Goal: Task Accomplishment & Management: Manage account settings

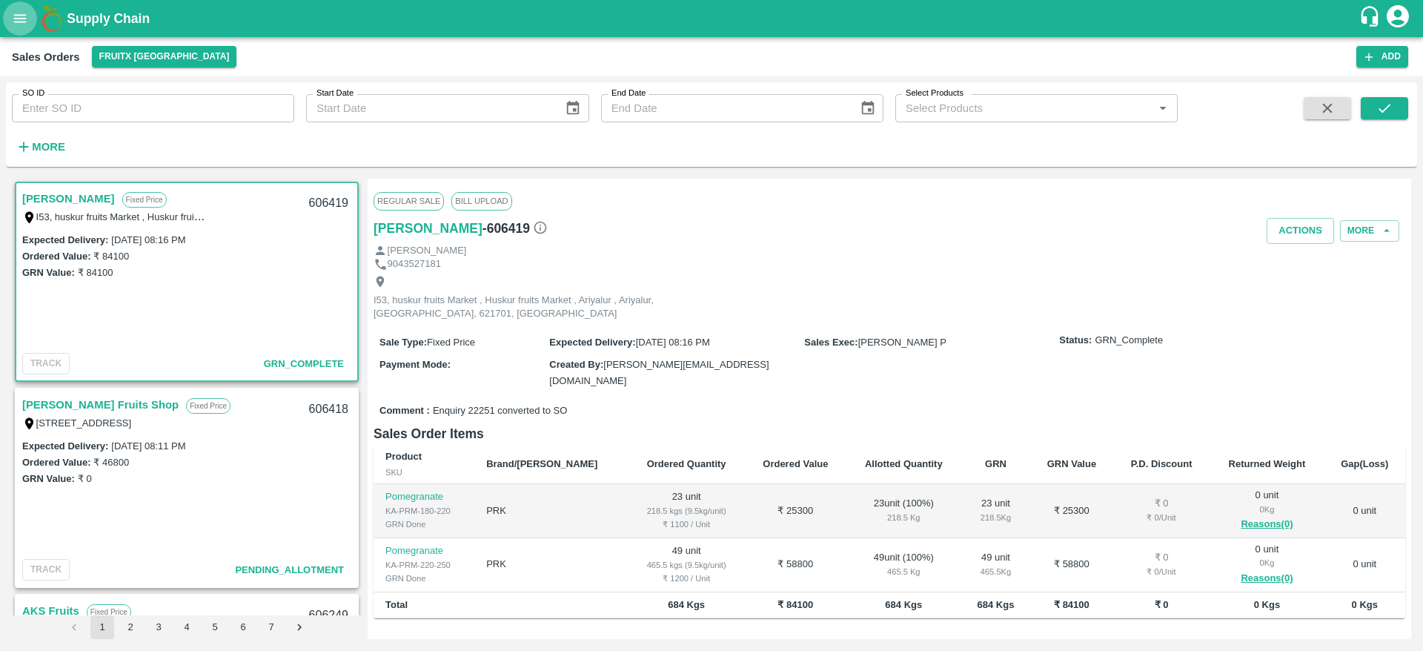
click at [14, 21] on icon "open drawer" at bounding box center [20, 18] width 13 height 8
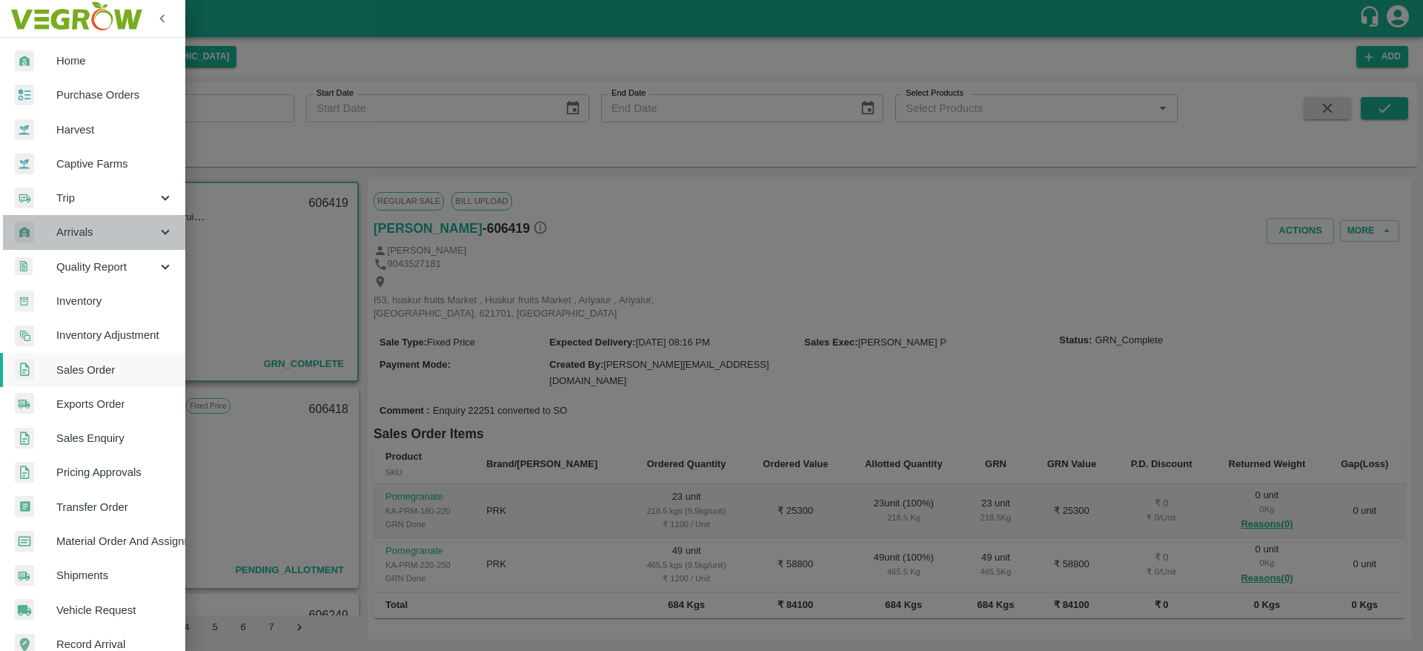
click at [97, 234] on span "Arrivals" at bounding box center [106, 232] width 101 height 16
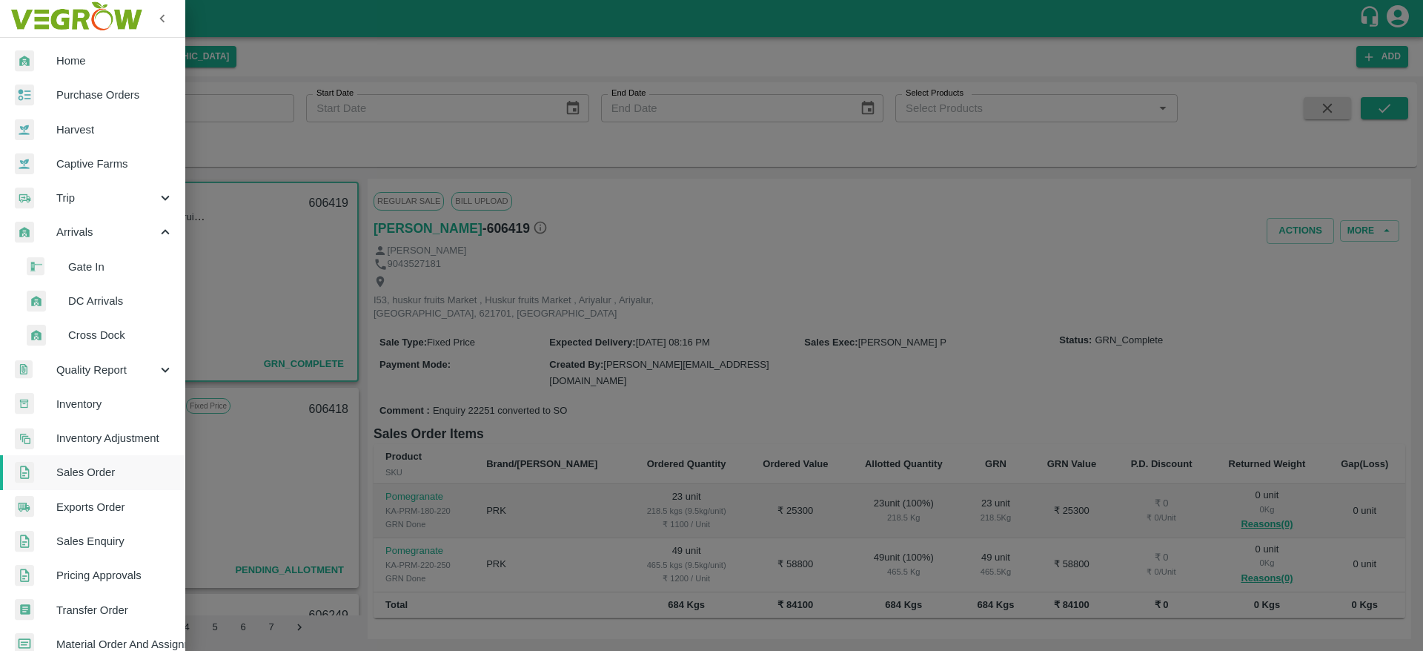
click at [98, 299] on span "DC Arrivals" at bounding box center [120, 301] width 105 height 16
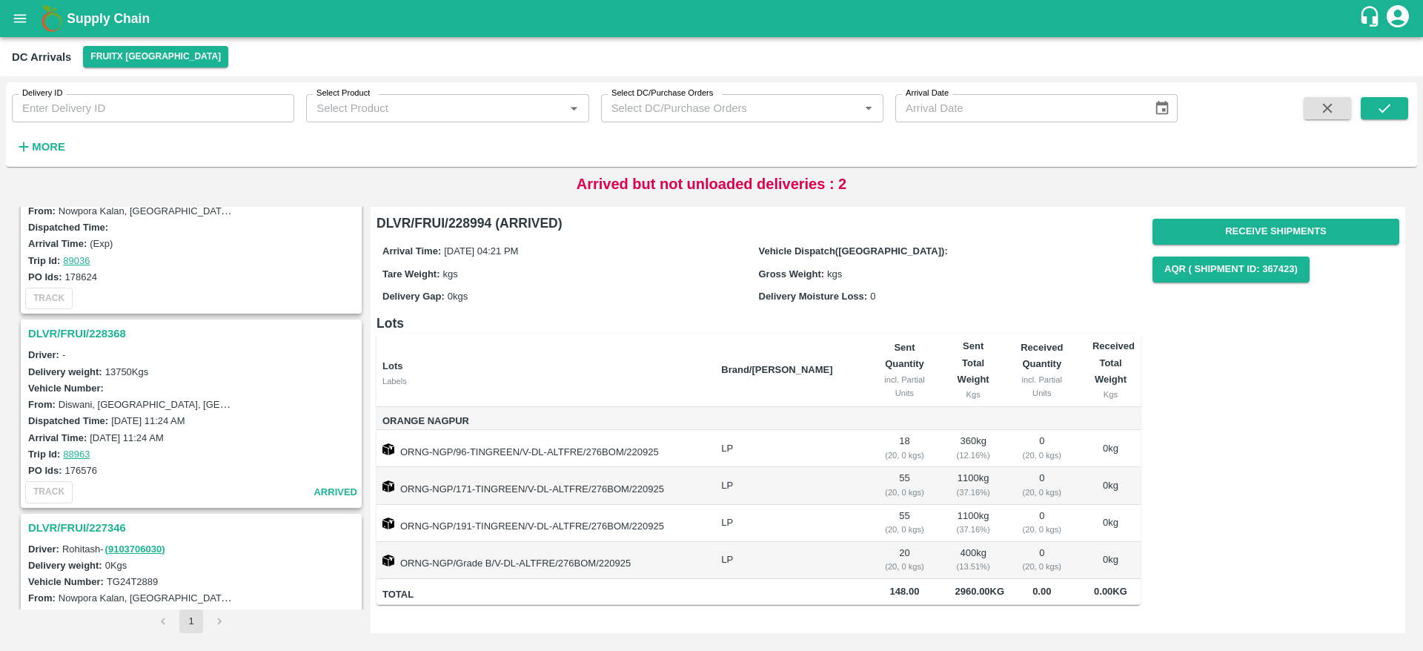
scroll to position [265, 0]
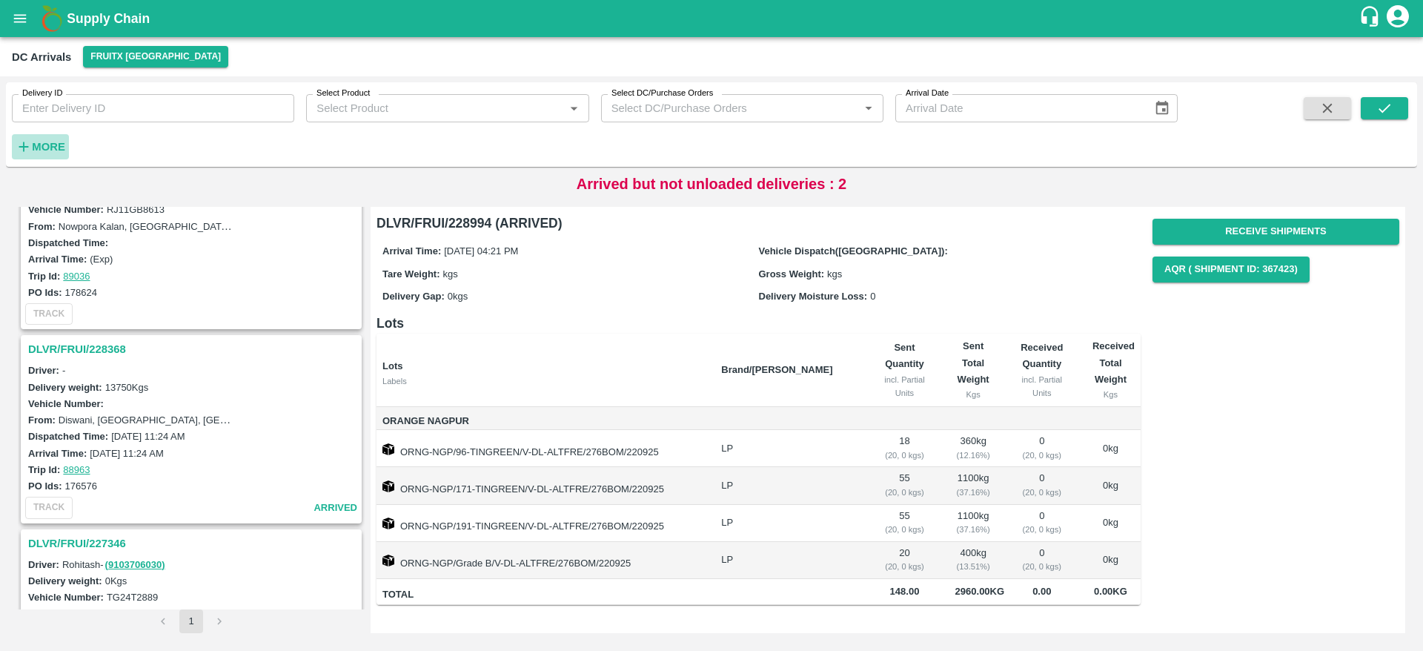
click at [31, 154] on icon "button" at bounding box center [24, 147] width 16 height 16
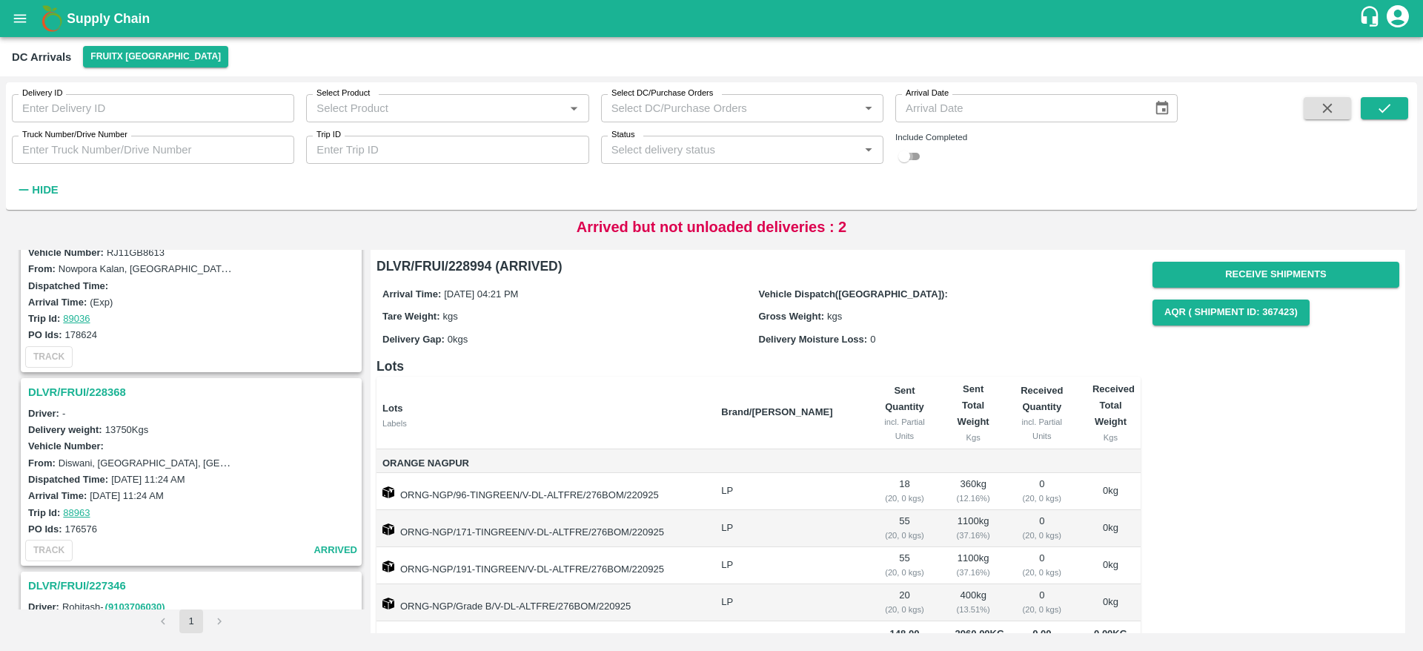
click at [912, 156] on input "checkbox" at bounding box center [903, 156] width 53 height 18
checkbox input "true"
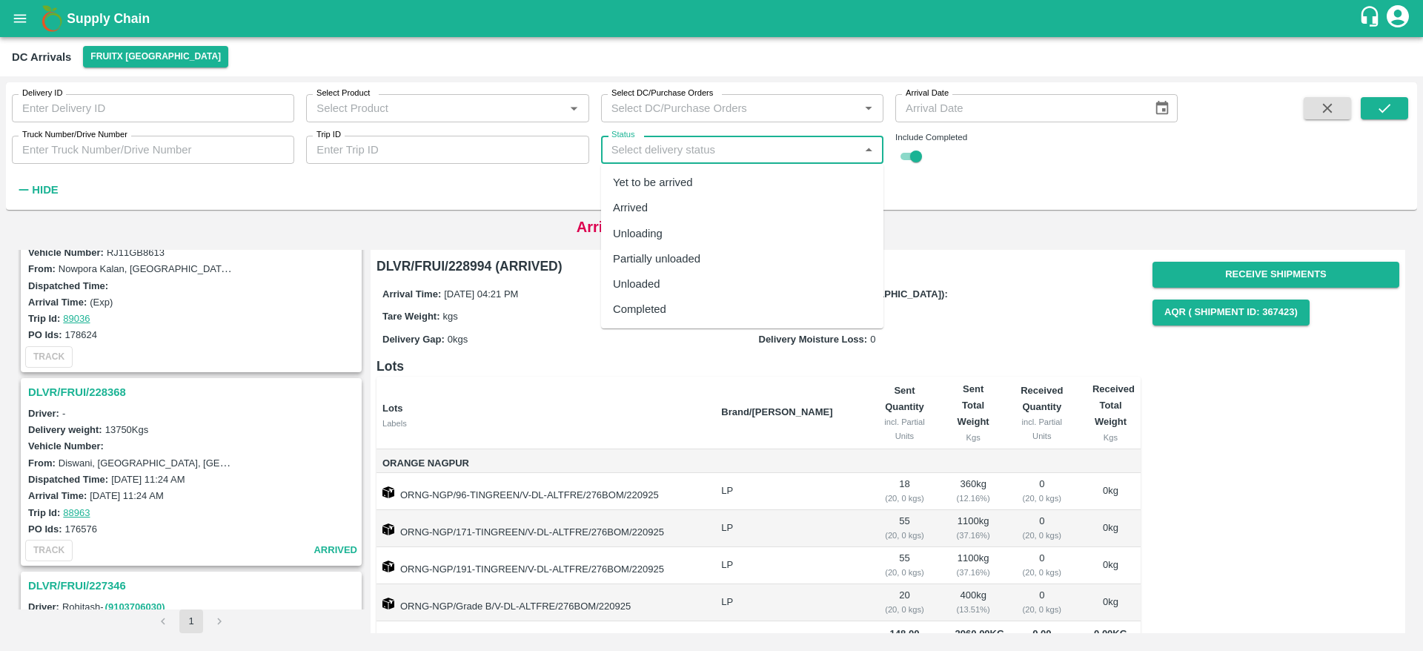
click at [712, 145] on input "Status" at bounding box center [729, 149] width 249 height 19
click at [656, 302] on div "Completed" at bounding box center [639, 309] width 53 height 16
type input "Completed"
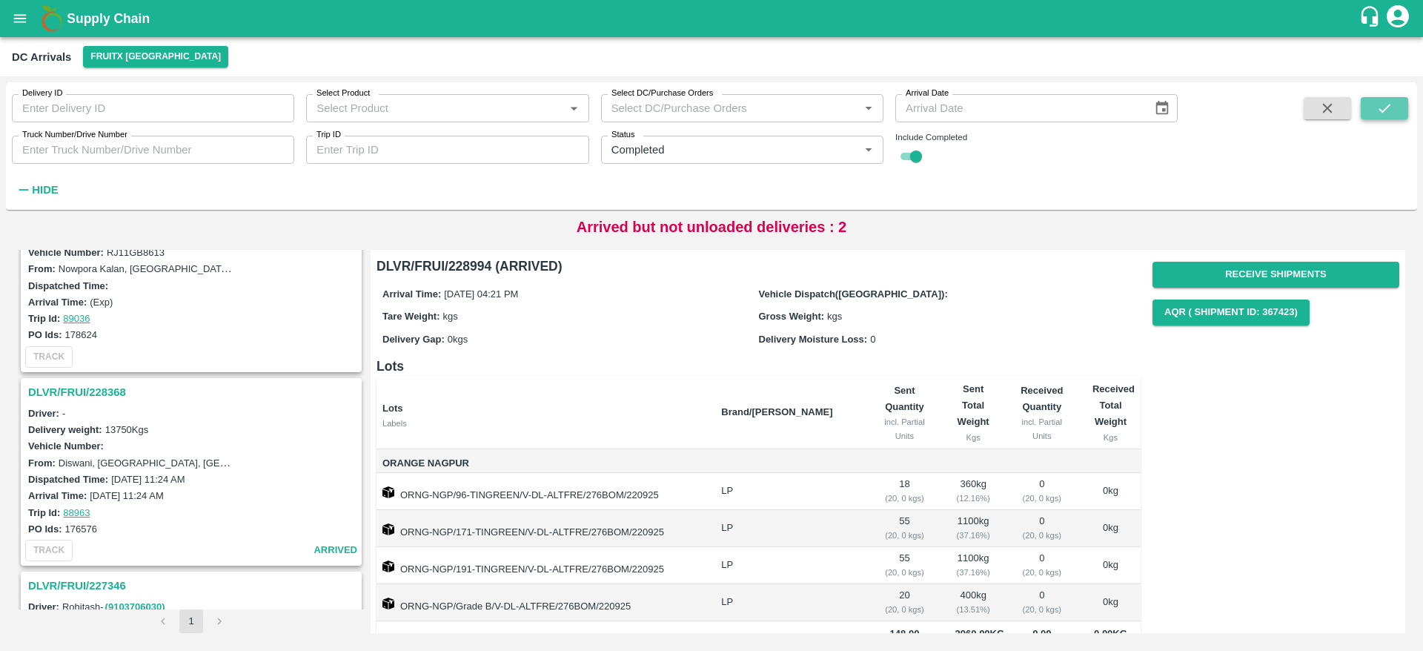
click at [1395, 117] on button "submit" at bounding box center [1384, 108] width 47 height 22
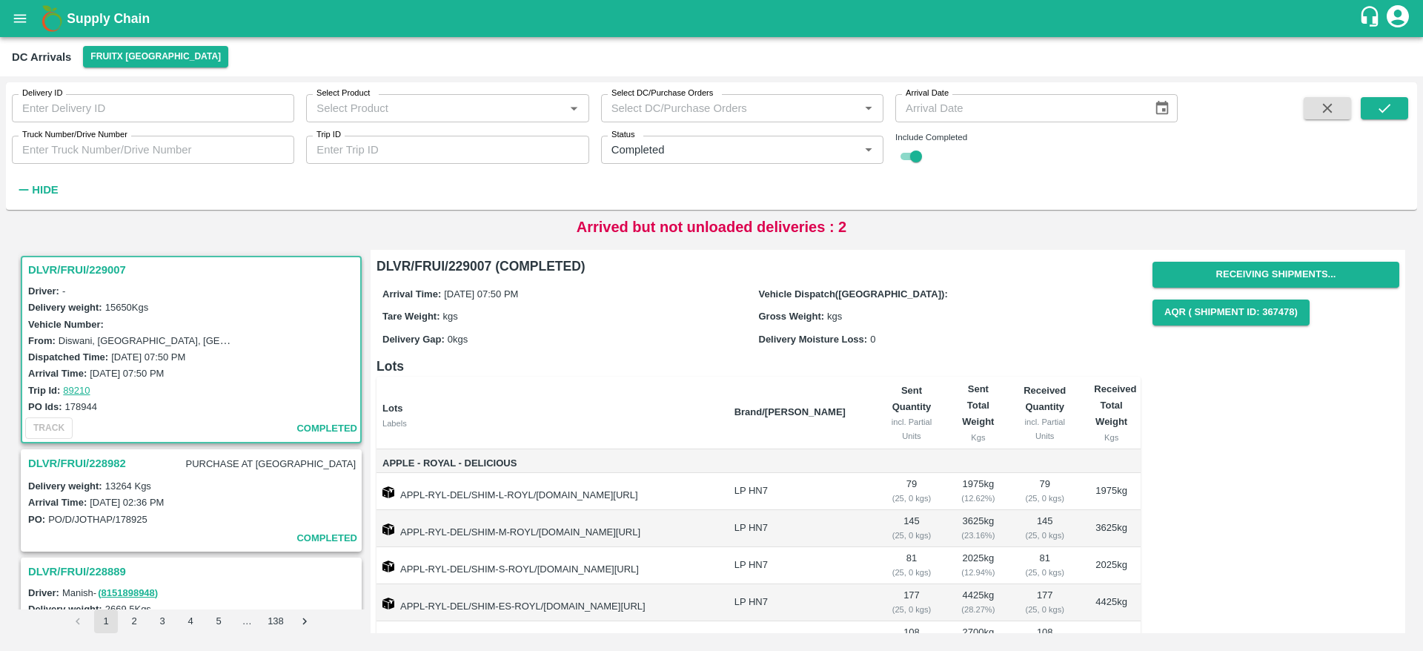
click at [92, 260] on h3 "DLVR/FRUI/229007" at bounding box center [193, 269] width 331 height 19
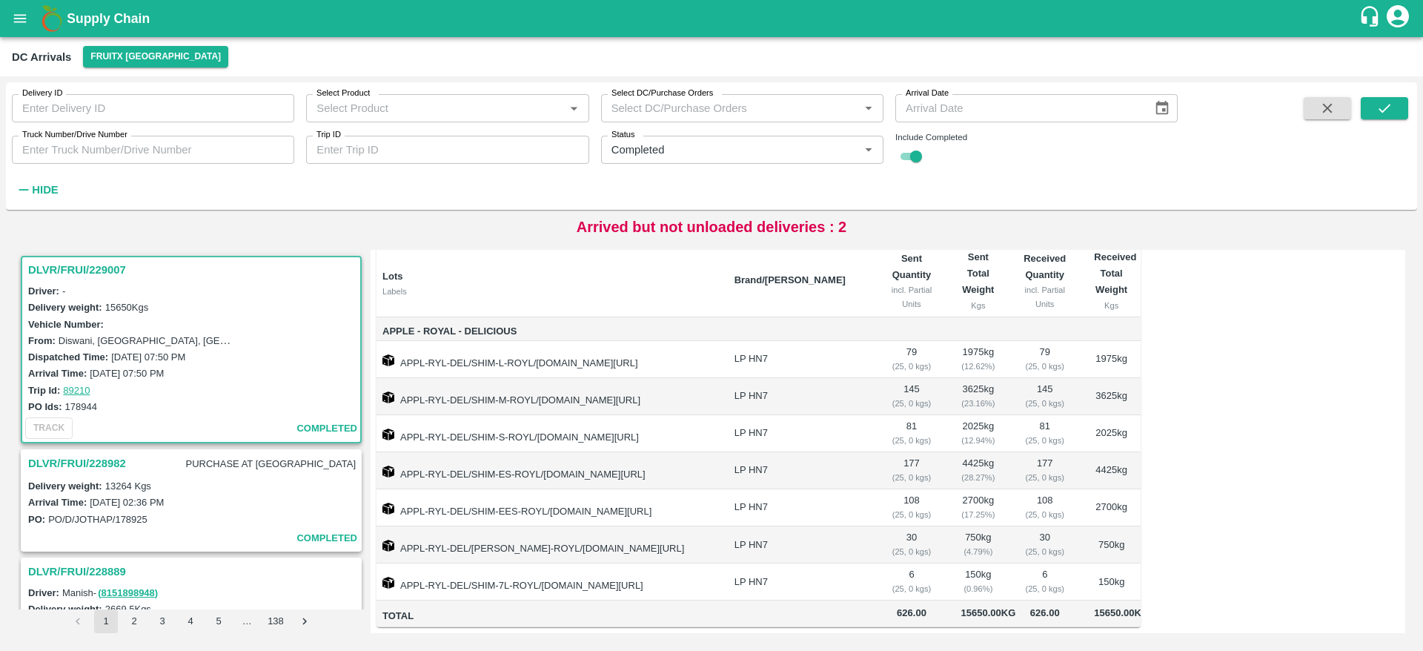
click at [54, 465] on h3 "DLVR/FRUI/228982" at bounding box center [77, 463] width 98 height 19
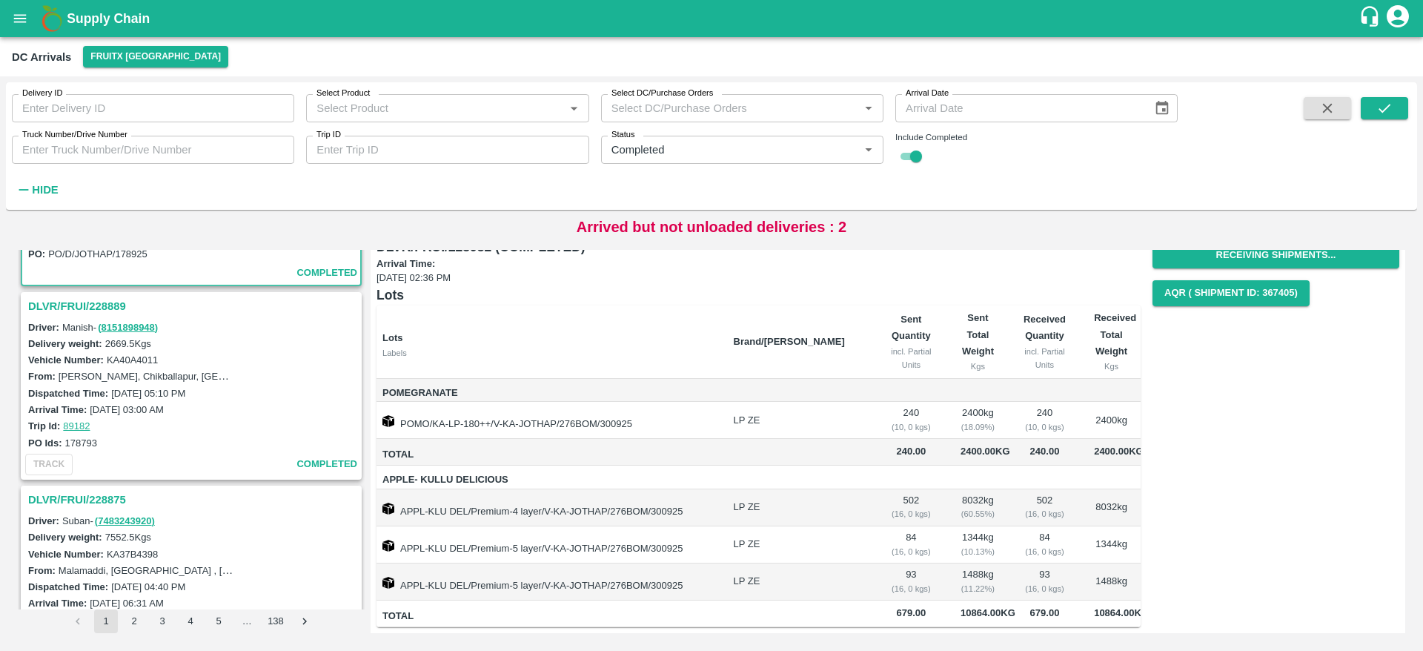
scroll to position [264, 0]
click at [44, 313] on h3 "DLVR/FRUI/228889" at bounding box center [193, 307] width 331 height 19
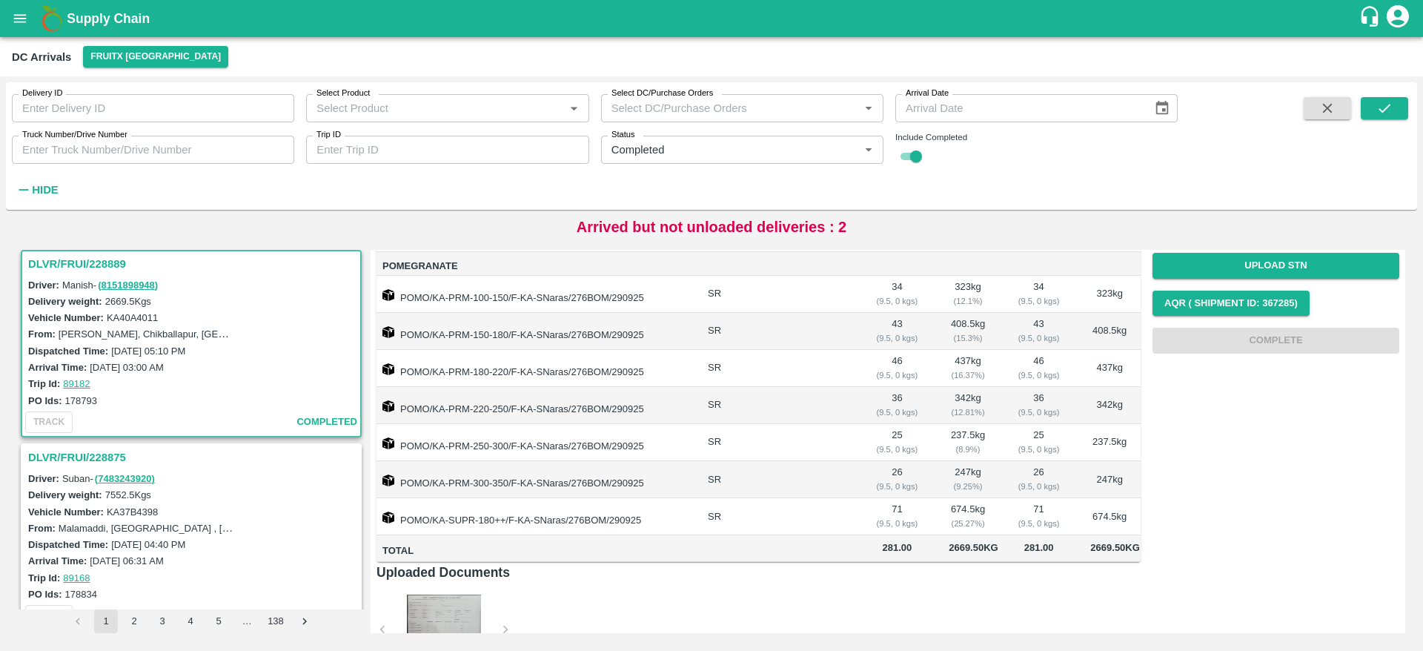
scroll to position [198, 0]
click at [59, 457] on h3 "DLVR/FRUI/228875" at bounding box center [193, 457] width 331 height 19
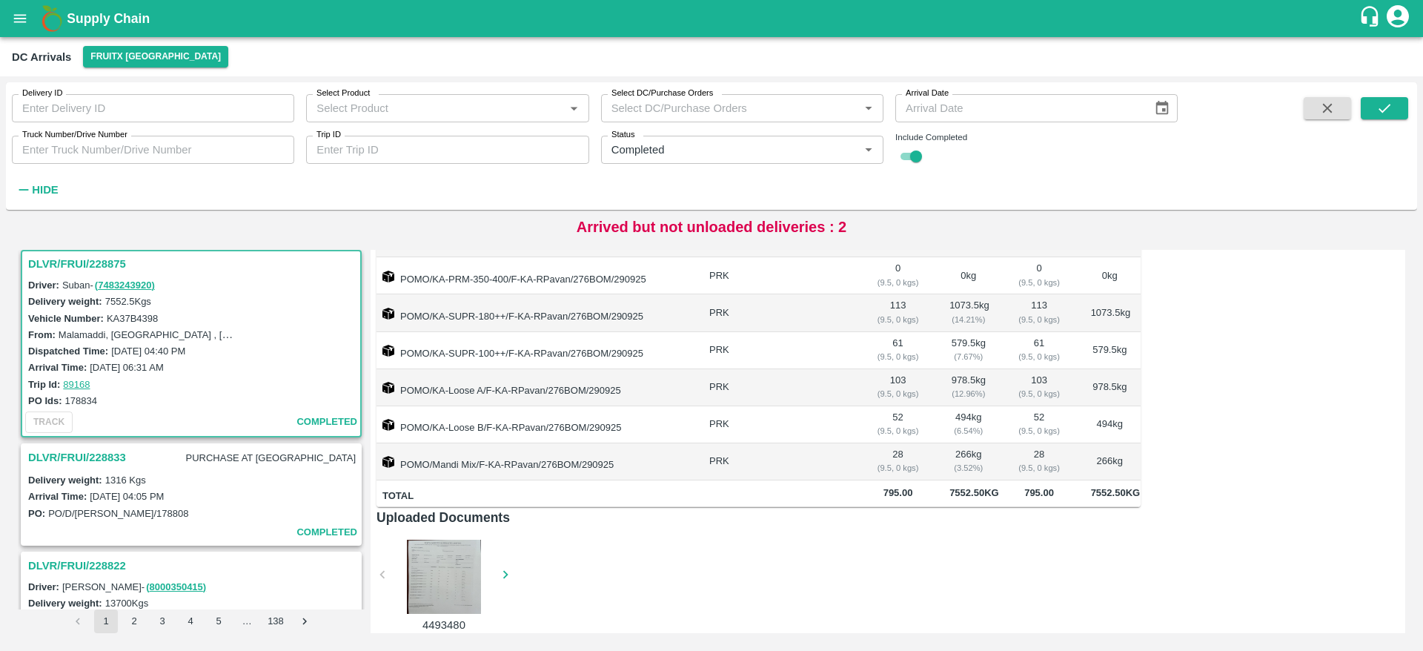
scroll to position [461, 0]
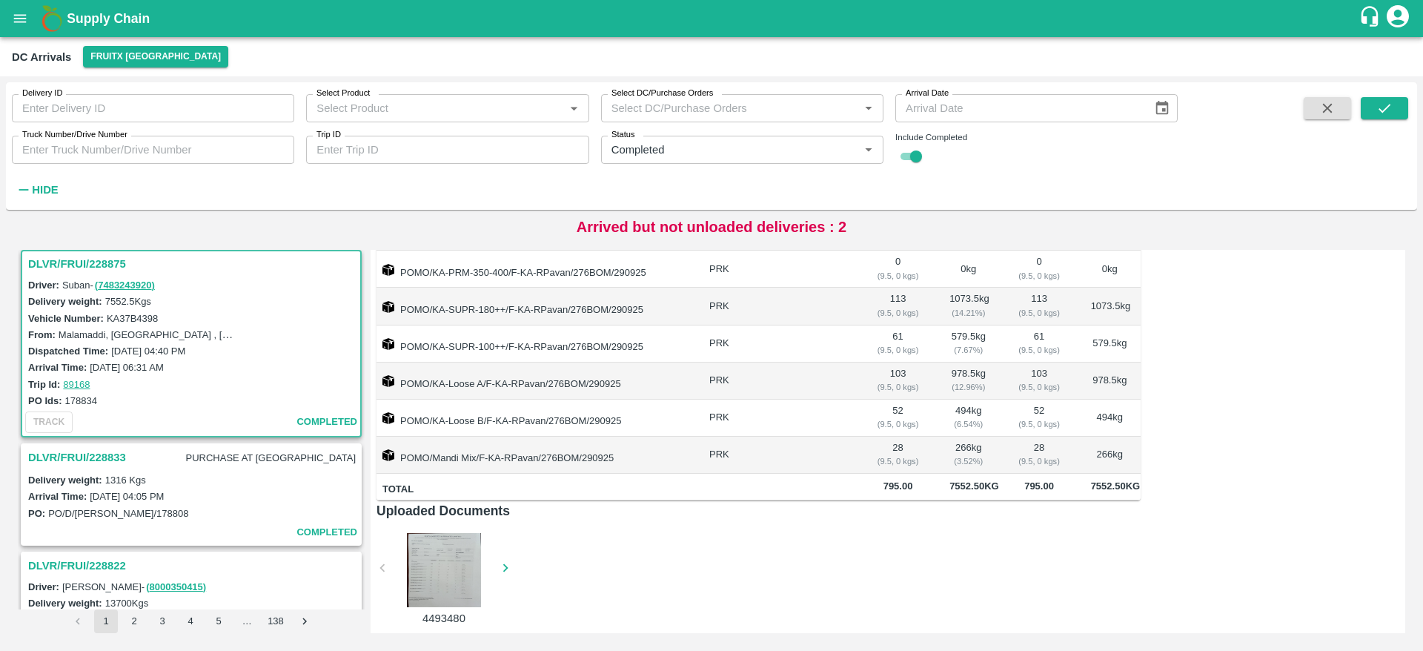
click at [56, 451] on h3 "DLVR/FRUI/228833" at bounding box center [77, 457] width 98 height 19
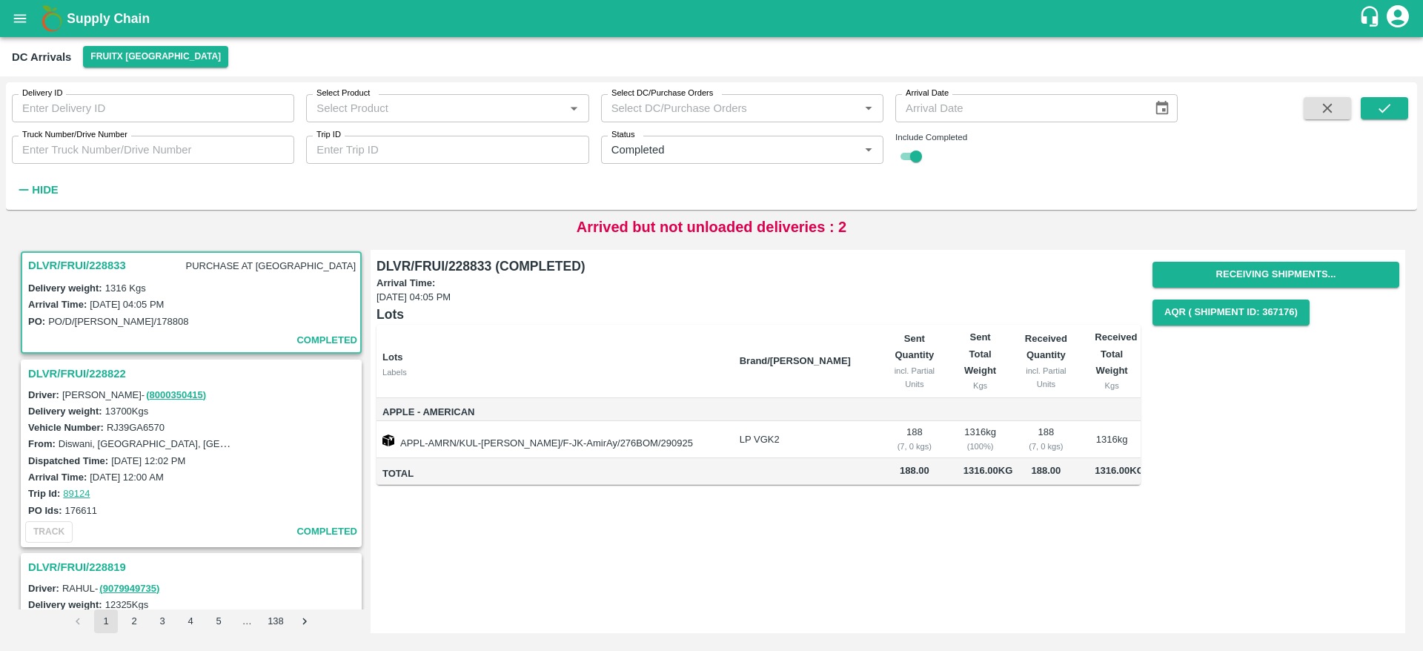
scroll to position [694, 0]
click at [70, 259] on h3 "DLVR/FRUI/228833" at bounding box center [77, 263] width 98 height 19
click at [78, 364] on h3 "DLVR/FRUI/228822" at bounding box center [193, 371] width 331 height 19
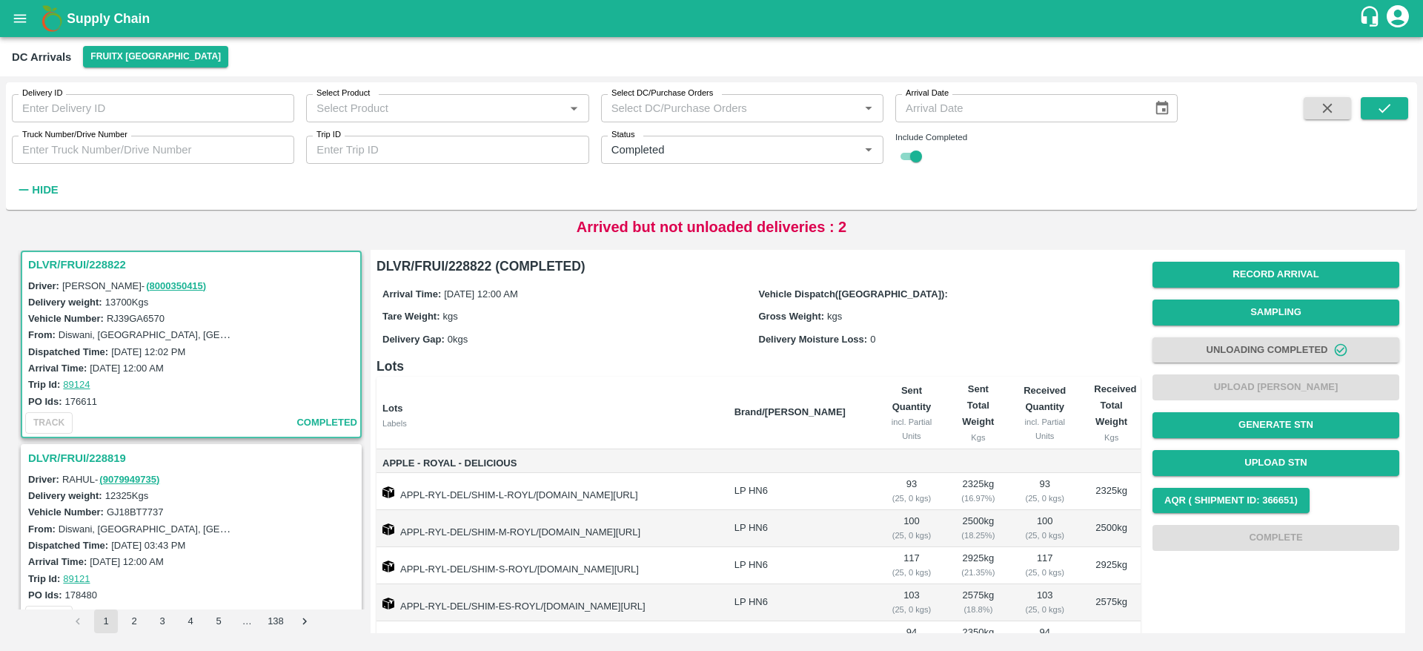
scroll to position [149, 0]
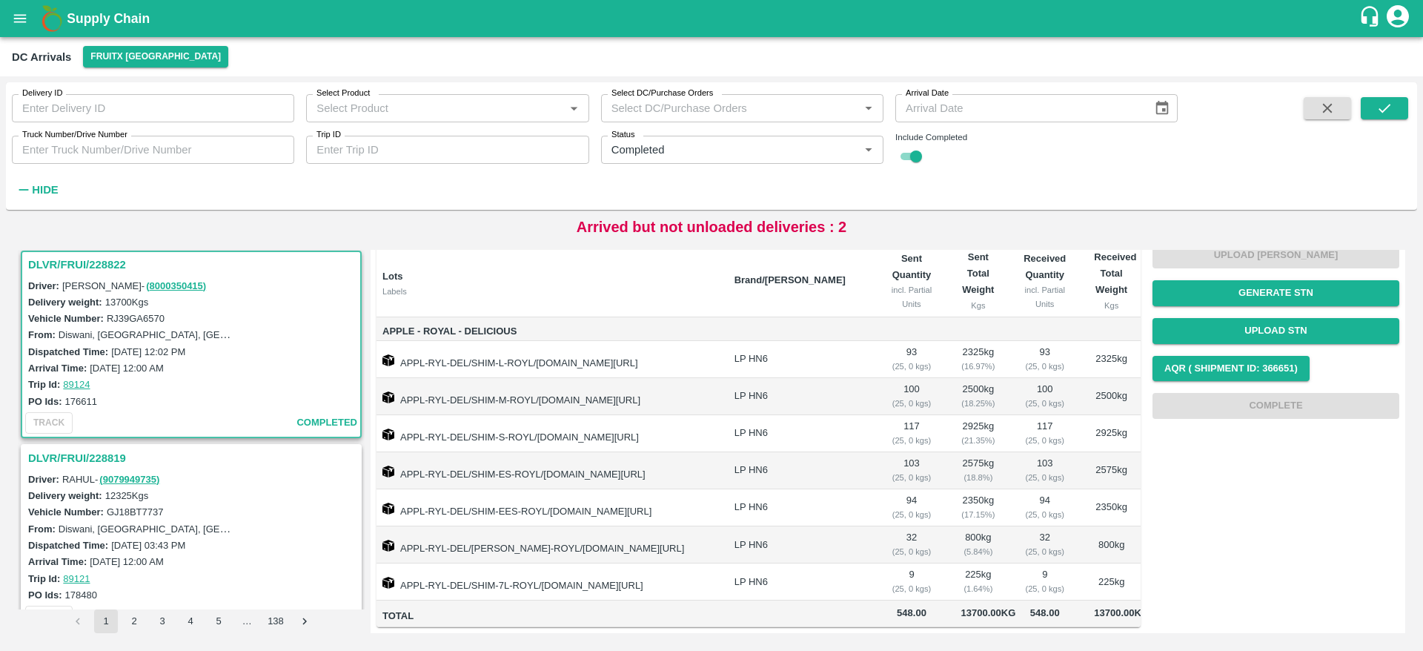
click at [81, 457] on h3 "DLVR/FRUI/228819" at bounding box center [193, 457] width 331 height 19
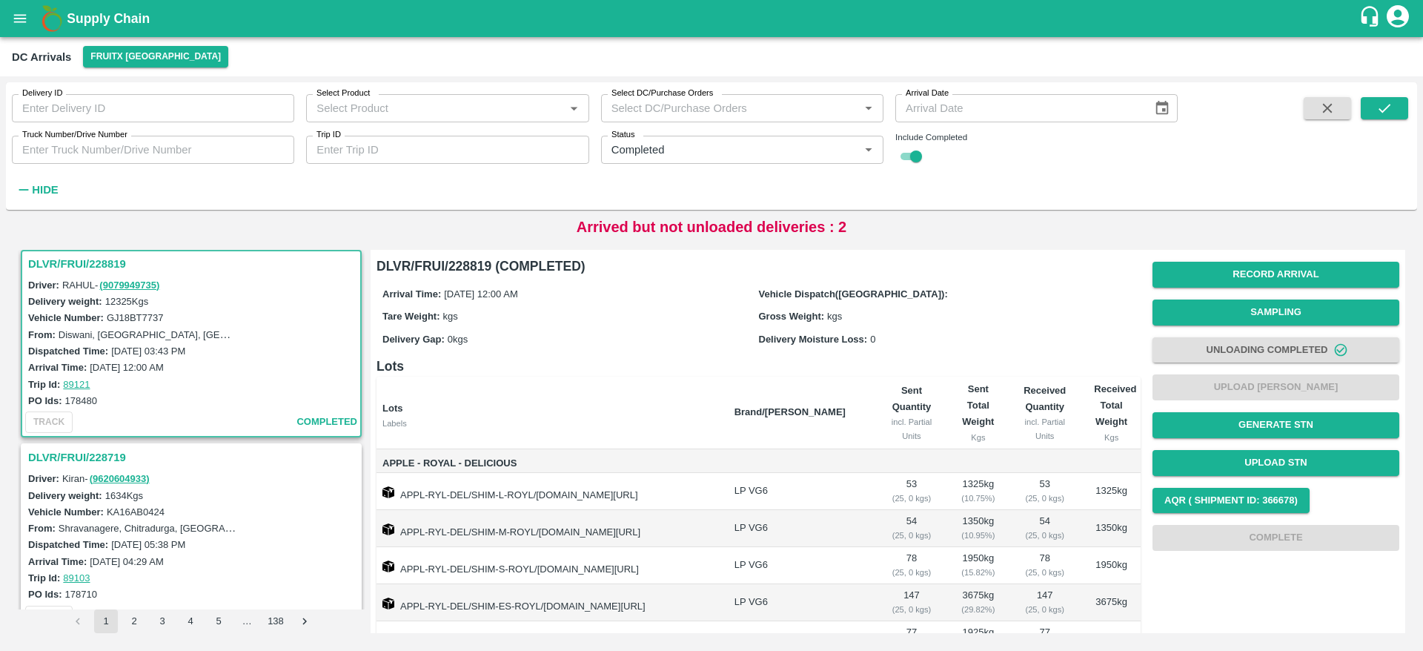
scroll to position [280, 0]
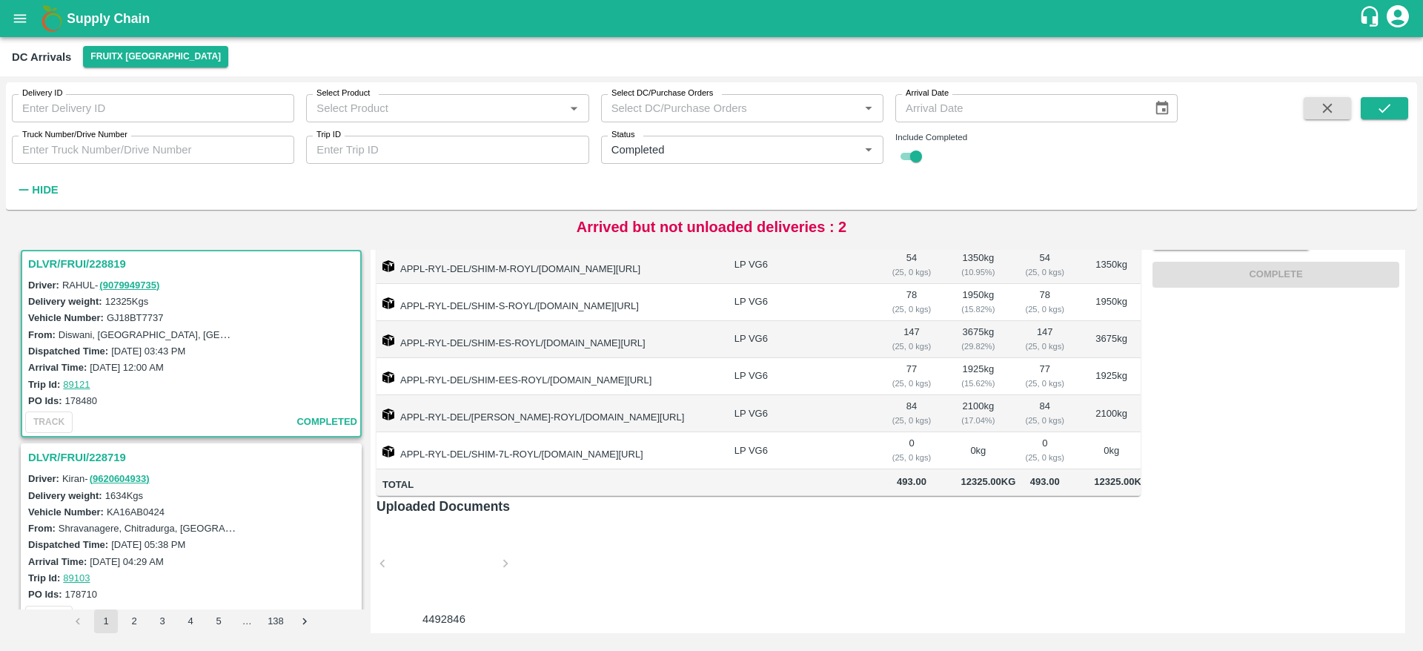
click at [69, 450] on h3 "DLVR/FRUI/228719" at bounding box center [193, 457] width 331 height 19
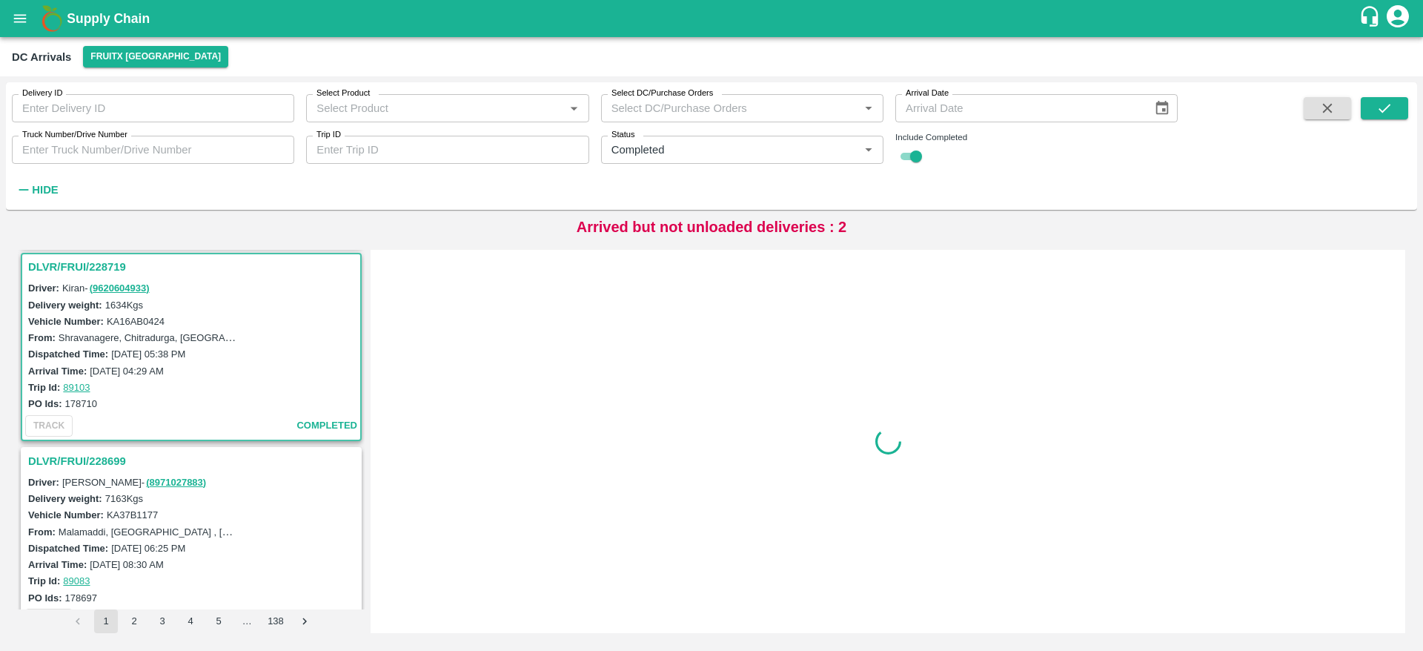
scroll to position [1189, 0]
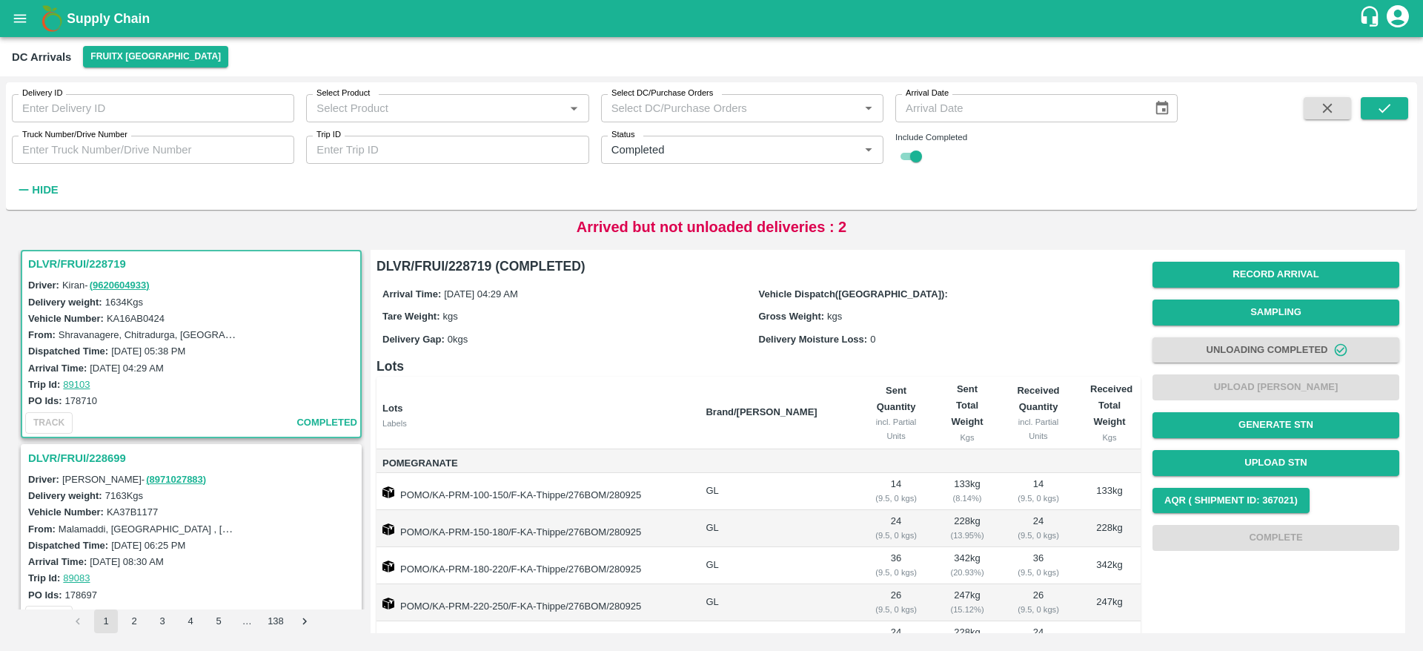
click at [48, 458] on h3 "DLVR/FRUI/228699" at bounding box center [193, 457] width 331 height 19
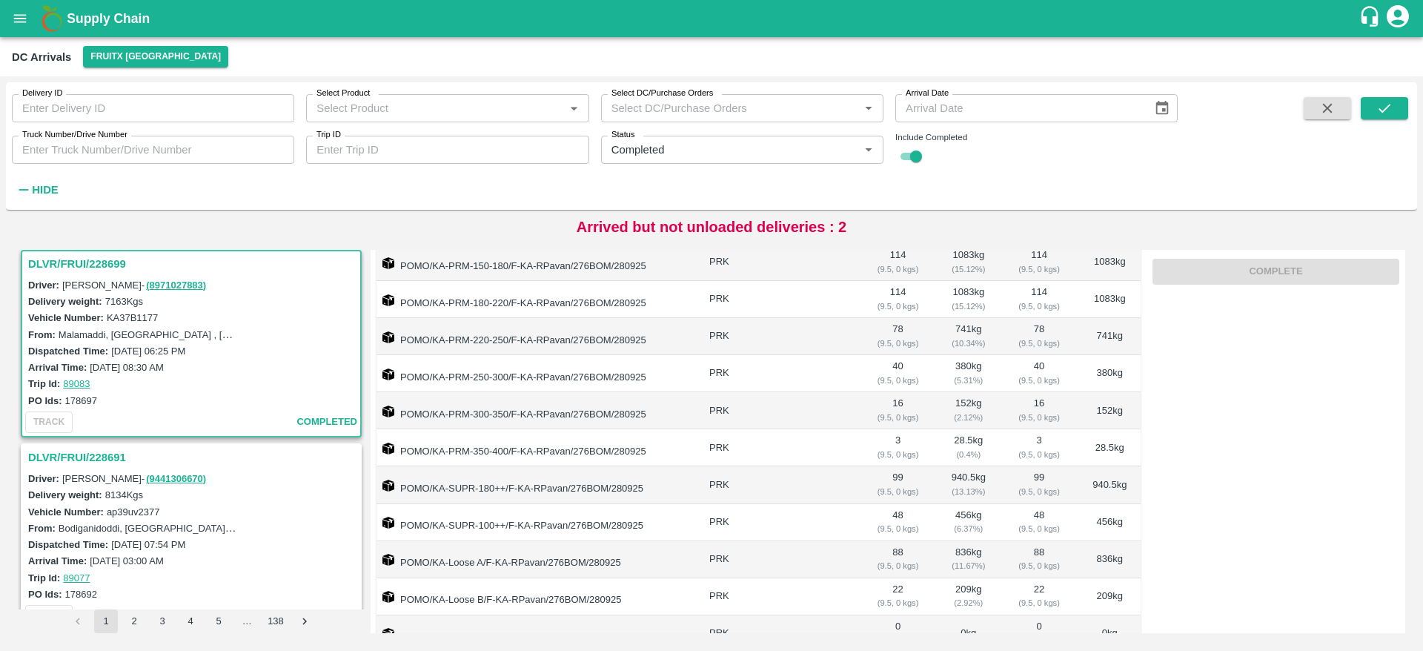
scroll to position [498, 0]
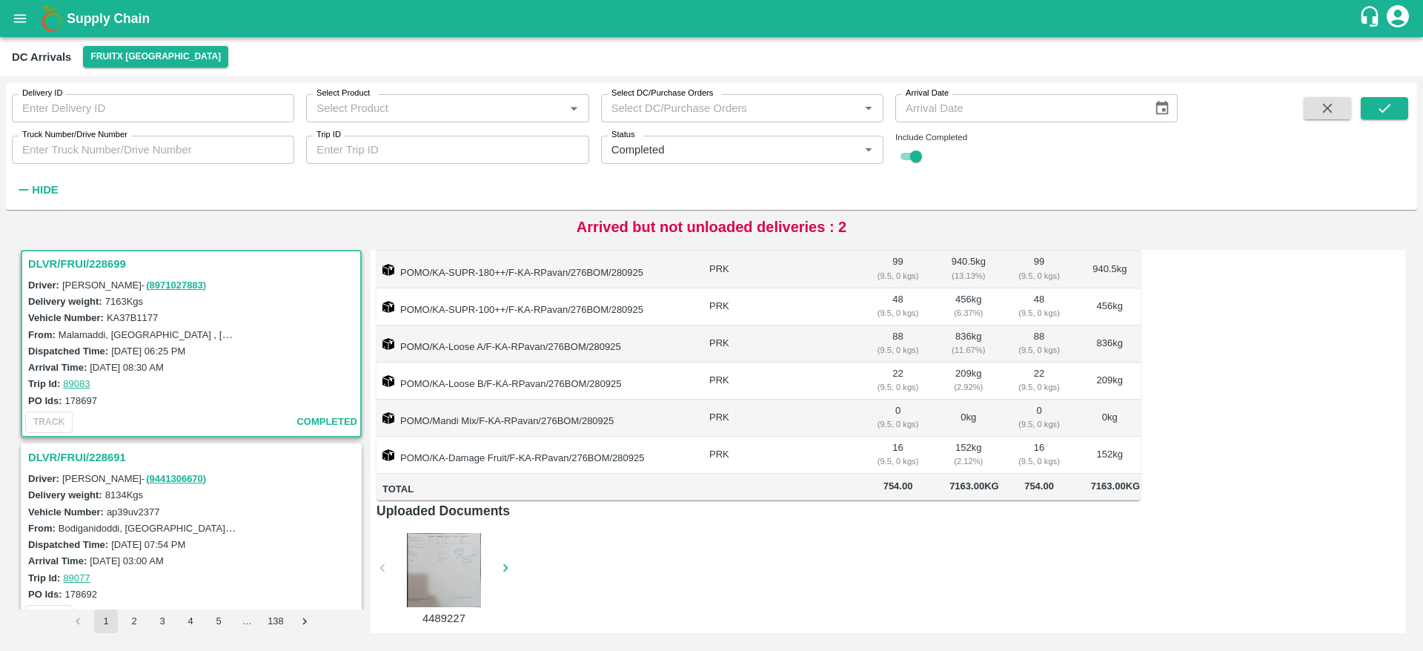
click at [79, 448] on h3 "DLVR/FRUI/228691" at bounding box center [193, 457] width 331 height 19
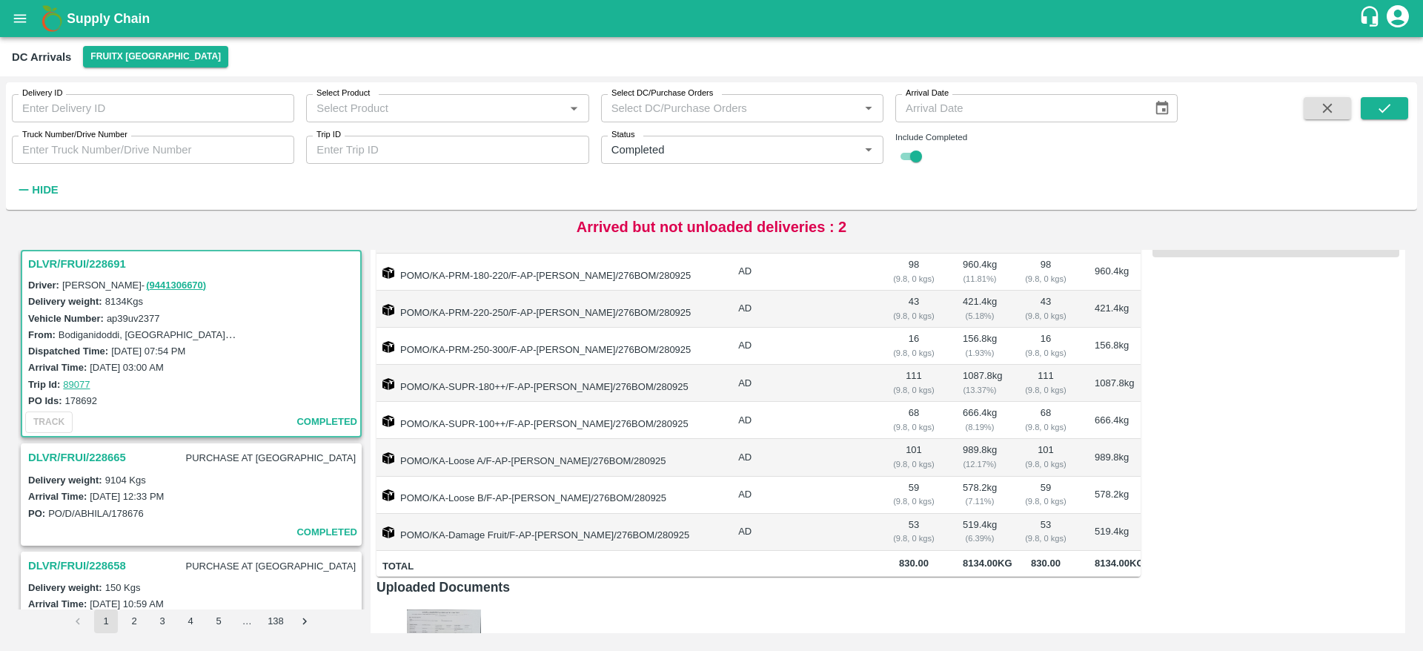
scroll to position [387, 0]
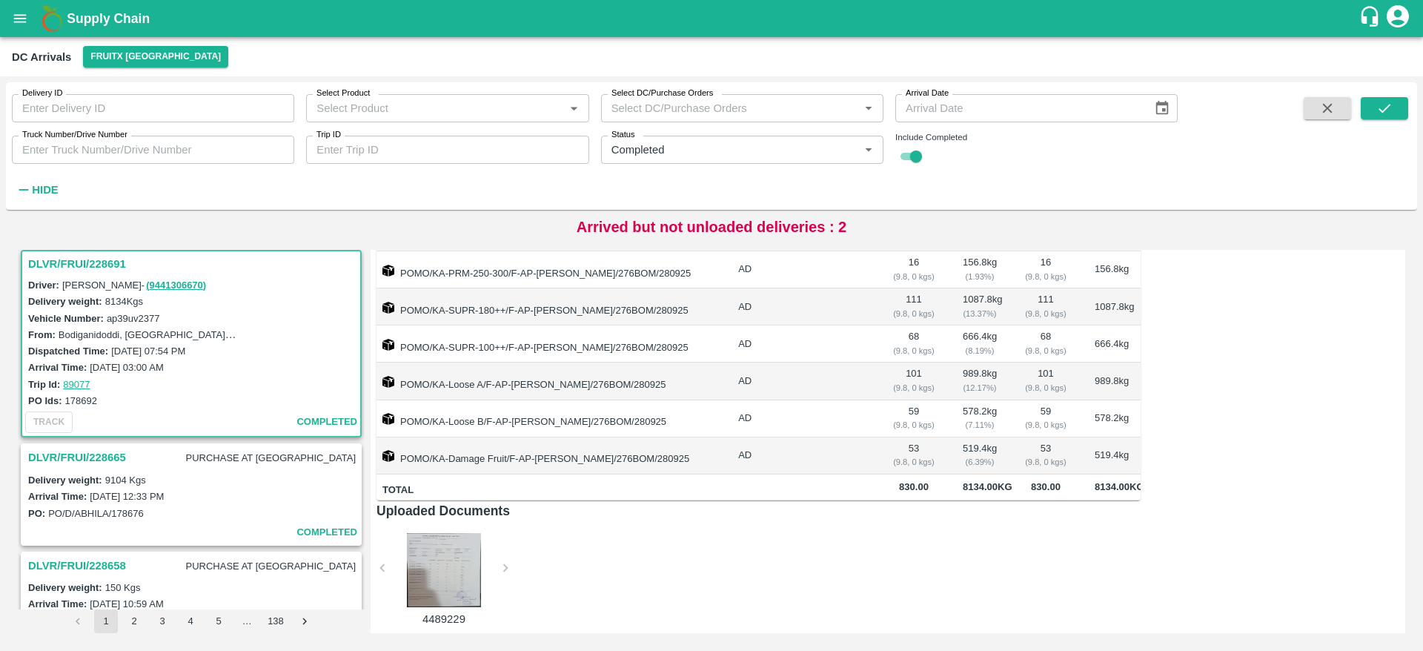
click at [59, 456] on h3 "DLVR/FRUI/228665" at bounding box center [77, 457] width 98 height 19
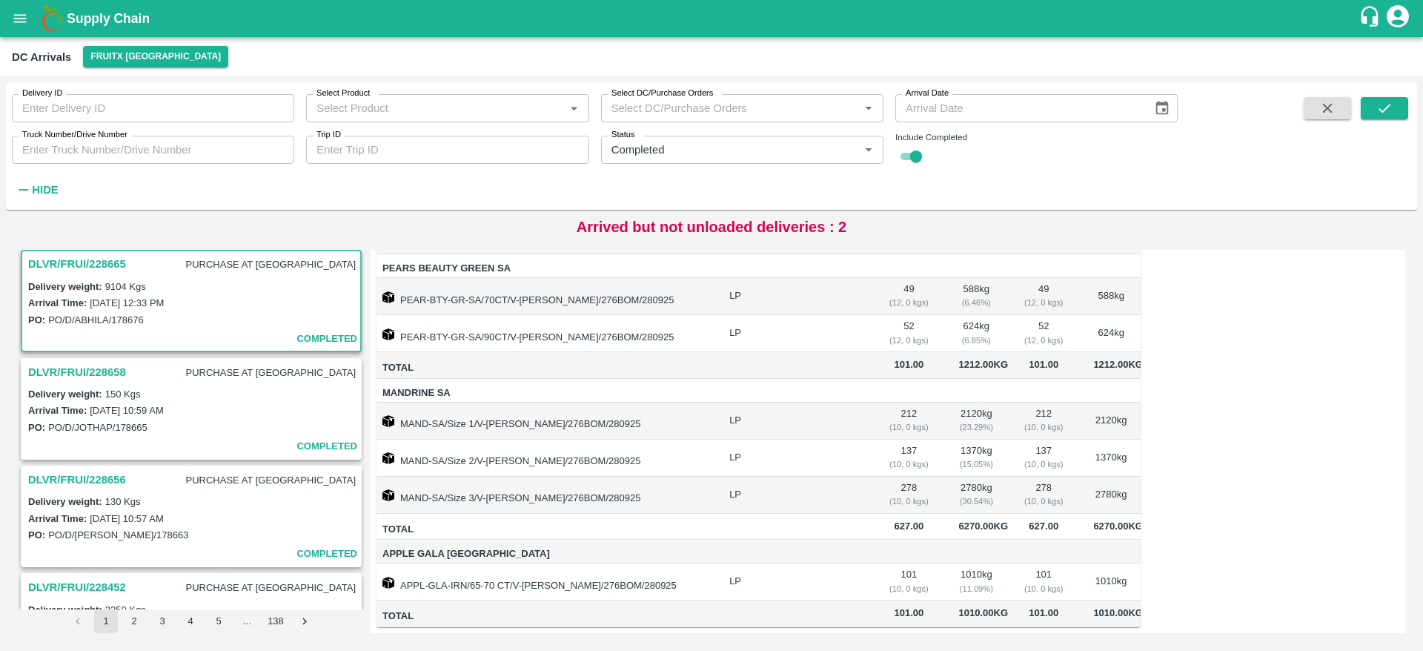
scroll to position [298, 0]
click at [93, 259] on h3 "DLVR/FRUI/228665" at bounding box center [77, 263] width 98 height 19
click at [70, 266] on h3 "DLVR/FRUI/228665" at bounding box center [77, 263] width 98 height 19
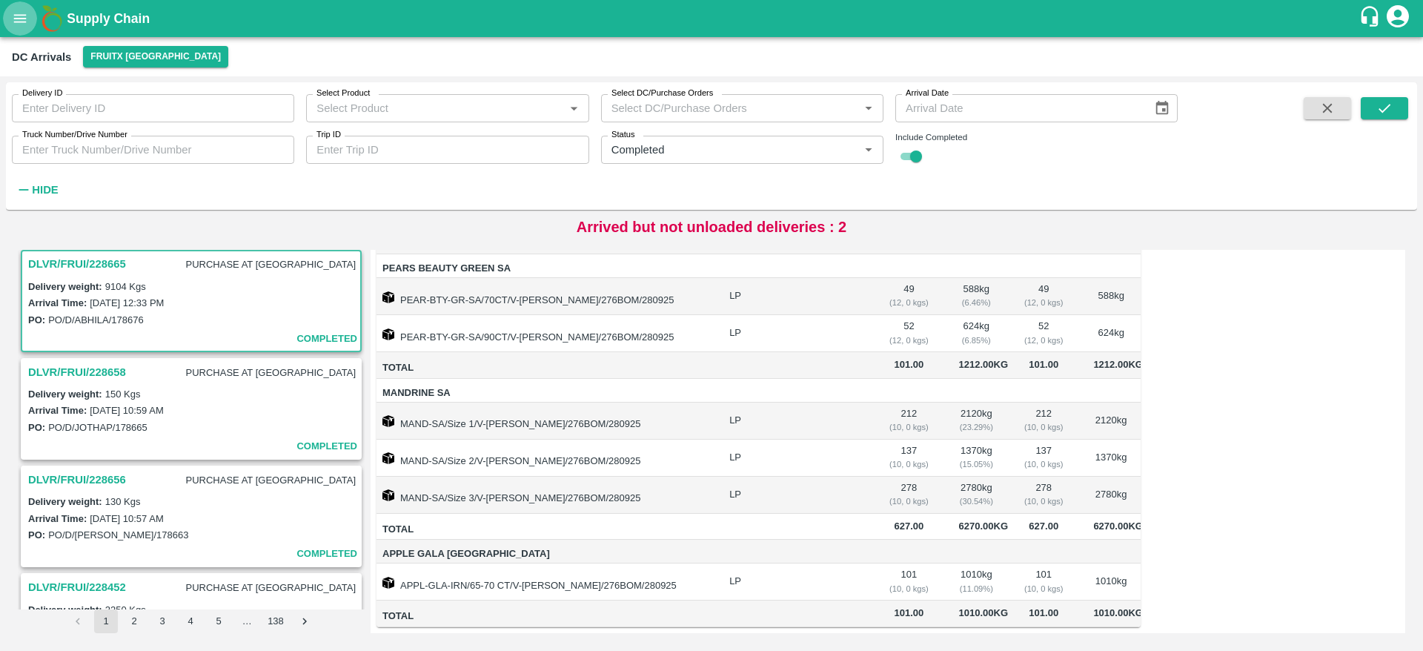
click at [22, 8] on button "open drawer" at bounding box center [20, 18] width 34 height 34
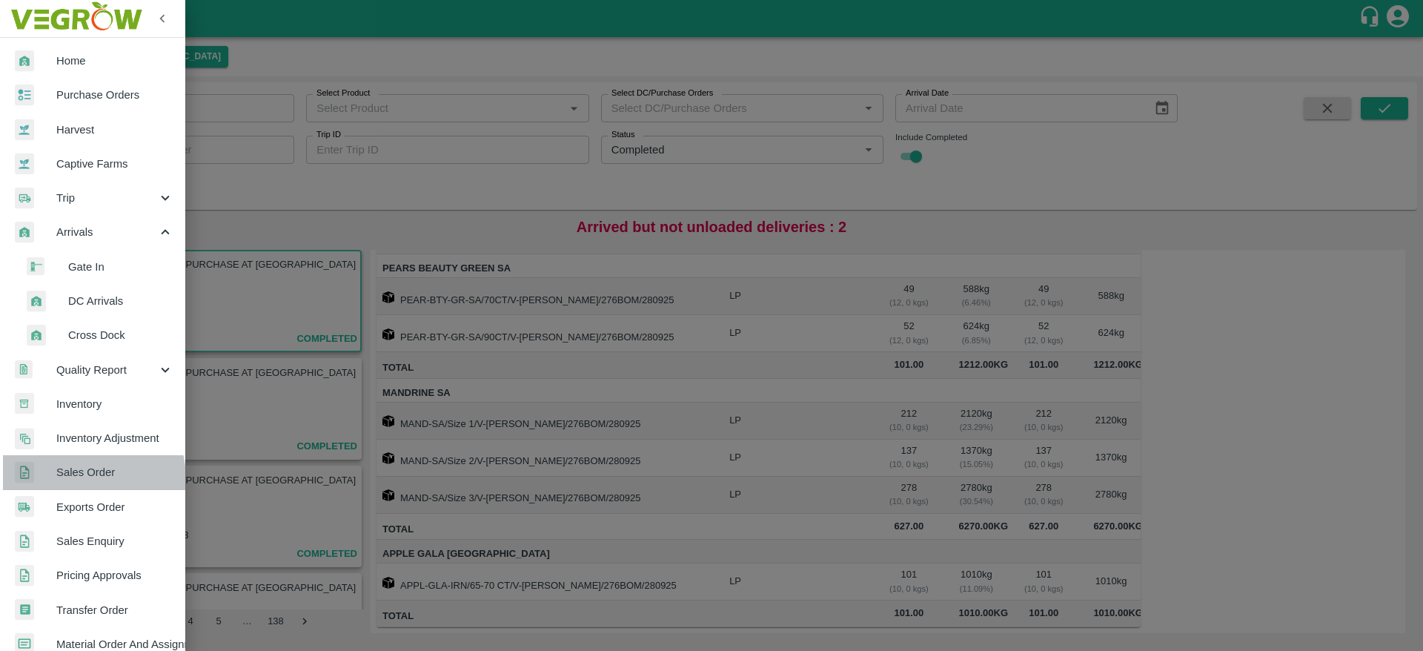
click at [76, 479] on span "Sales Order" at bounding box center [114, 472] width 117 height 16
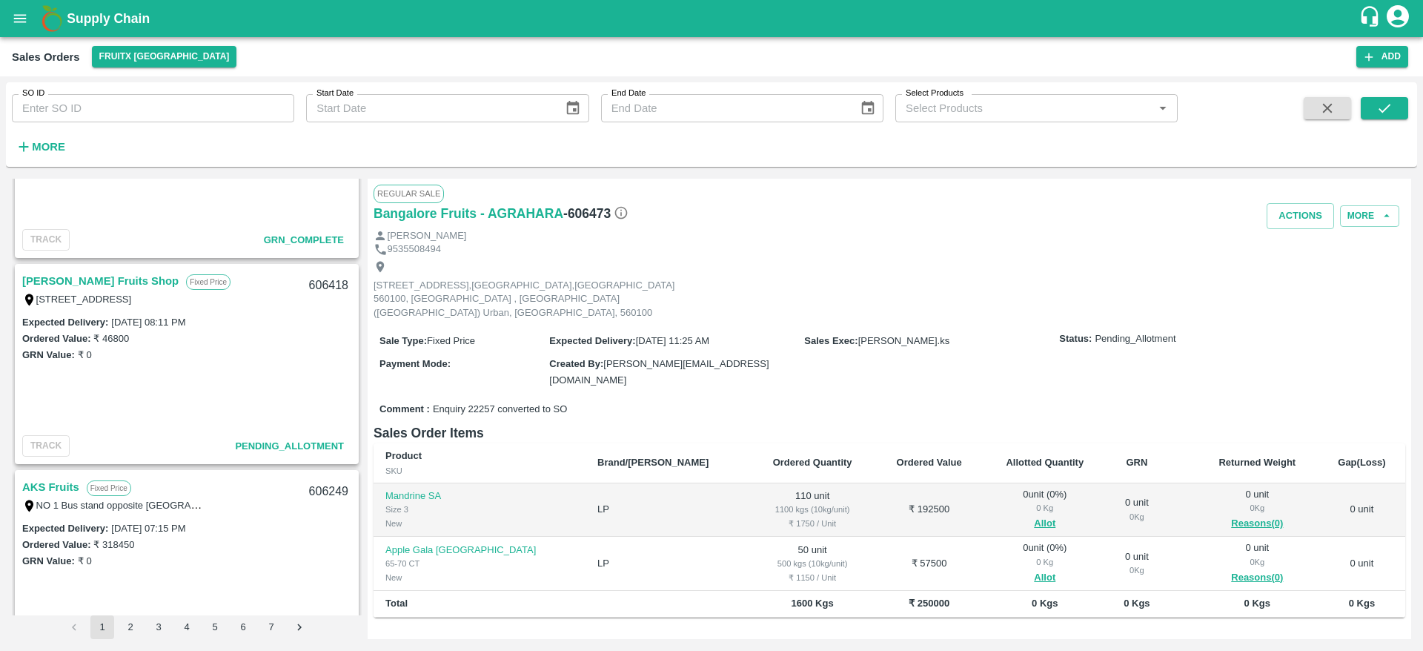
scroll to position [1153, 0]
click at [61, 275] on link "[PERSON_NAME] Fruits Shop" at bounding box center [100, 281] width 156 height 19
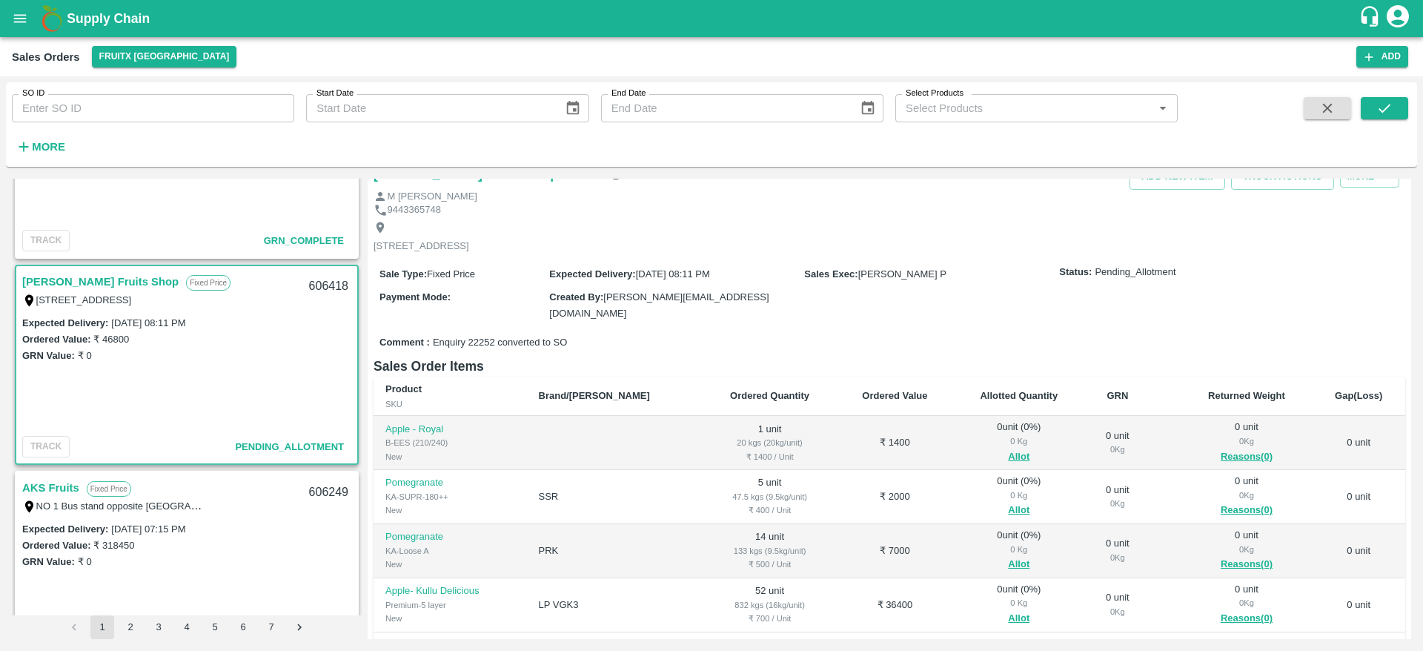
scroll to position [57, 0]
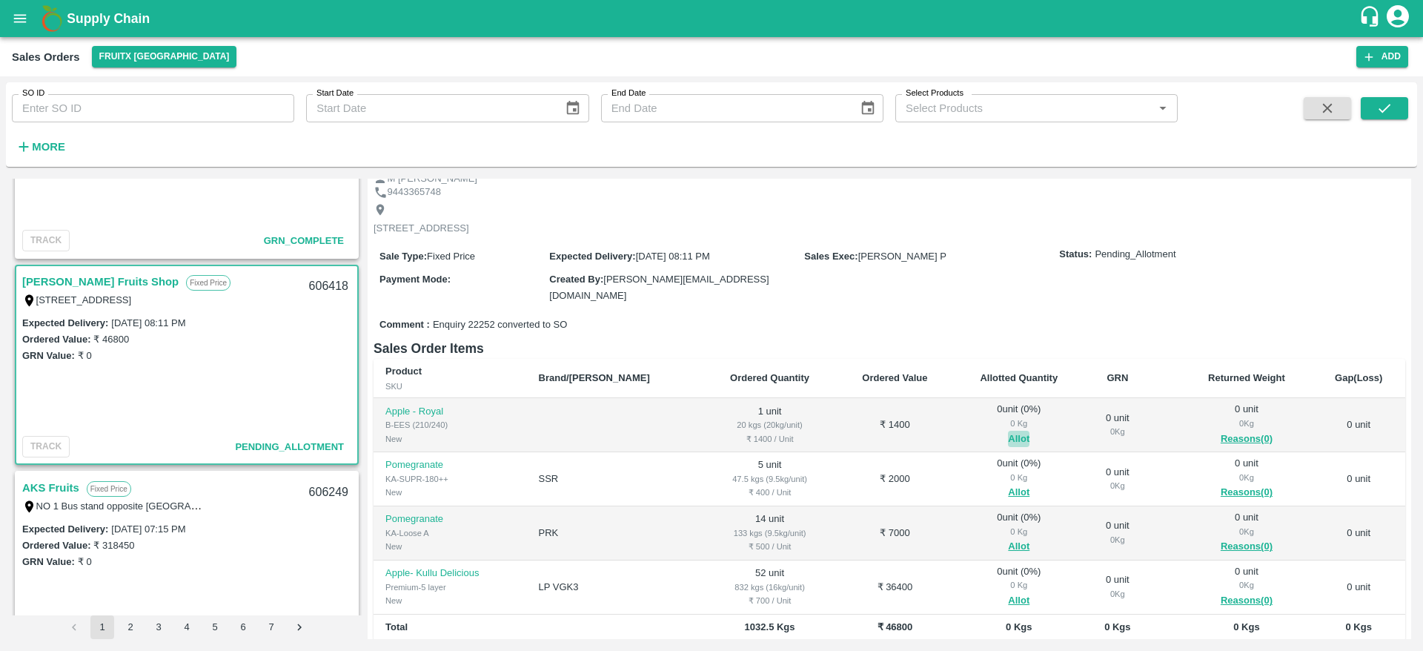
click at [1008, 431] on button "Allot" at bounding box center [1018, 439] width 21 height 17
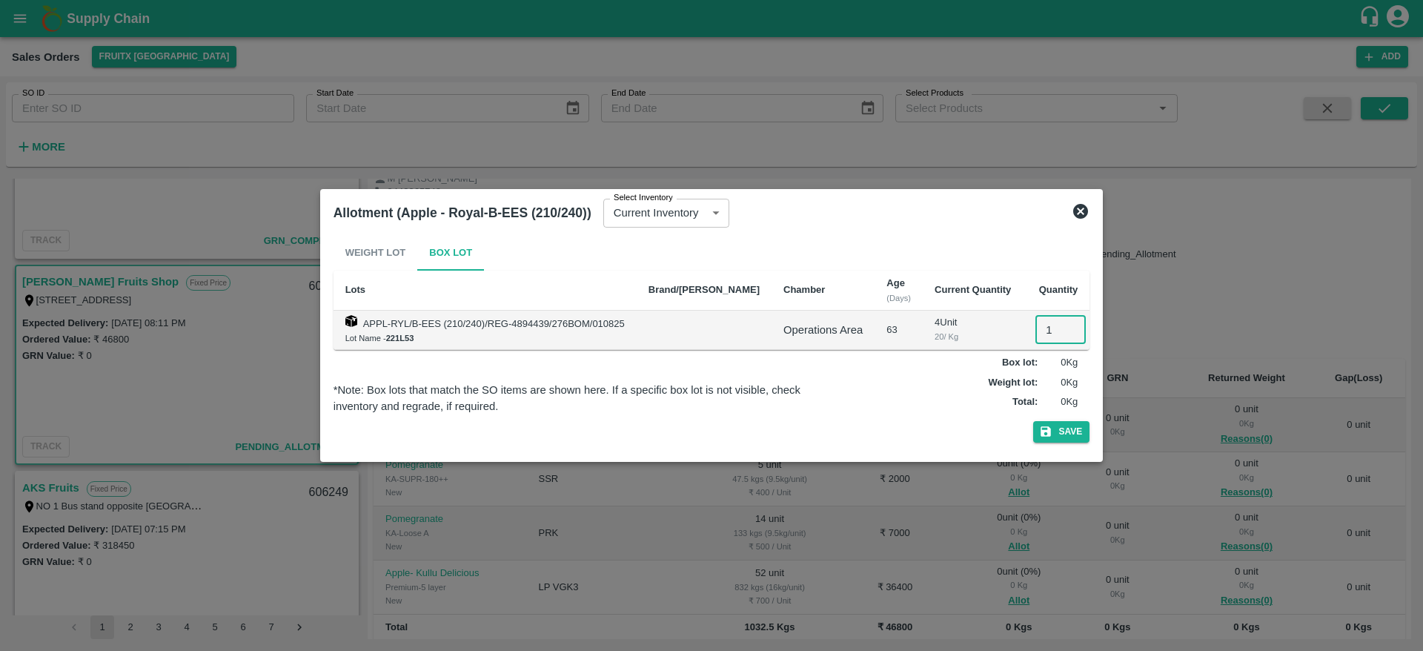
click at [1039, 333] on input "1" at bounding box center [1060, 330] width 50 height 28
type input "1"
click at [1050, 433] on button "Save" at bounding box center [1061, 431] width 56 height 21
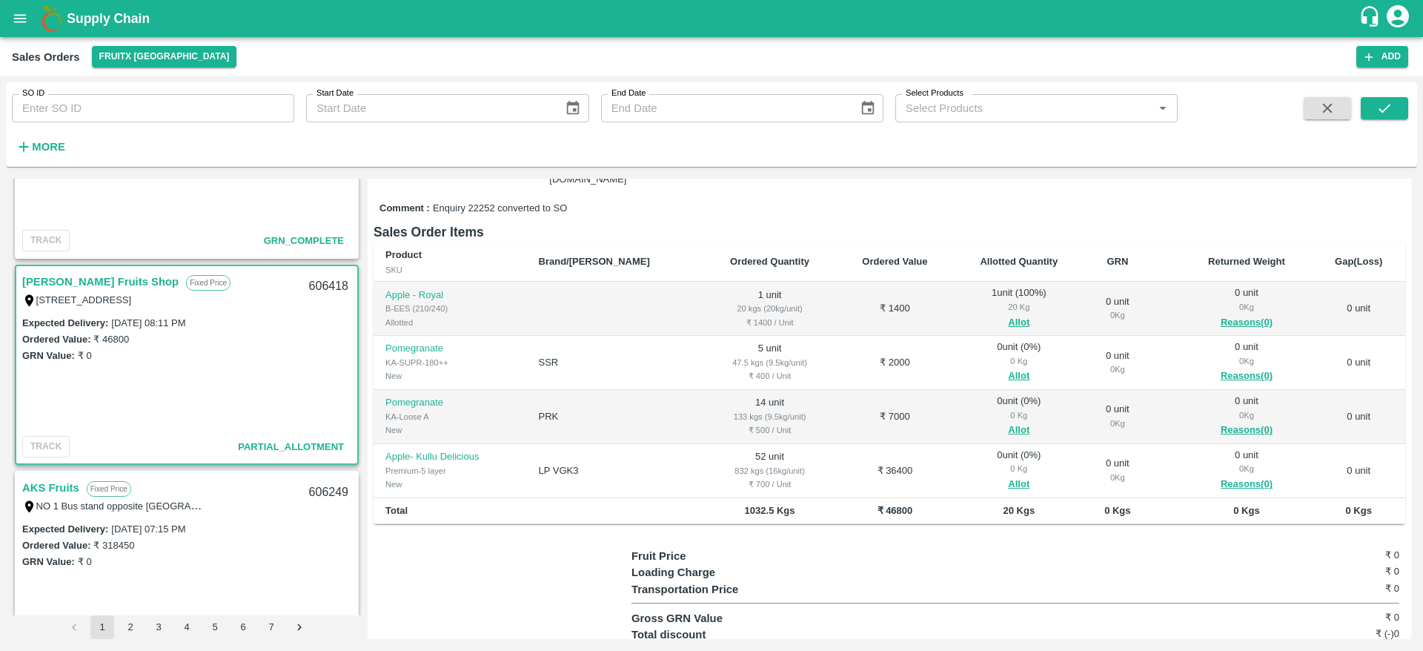
scroll to position [167, 0]
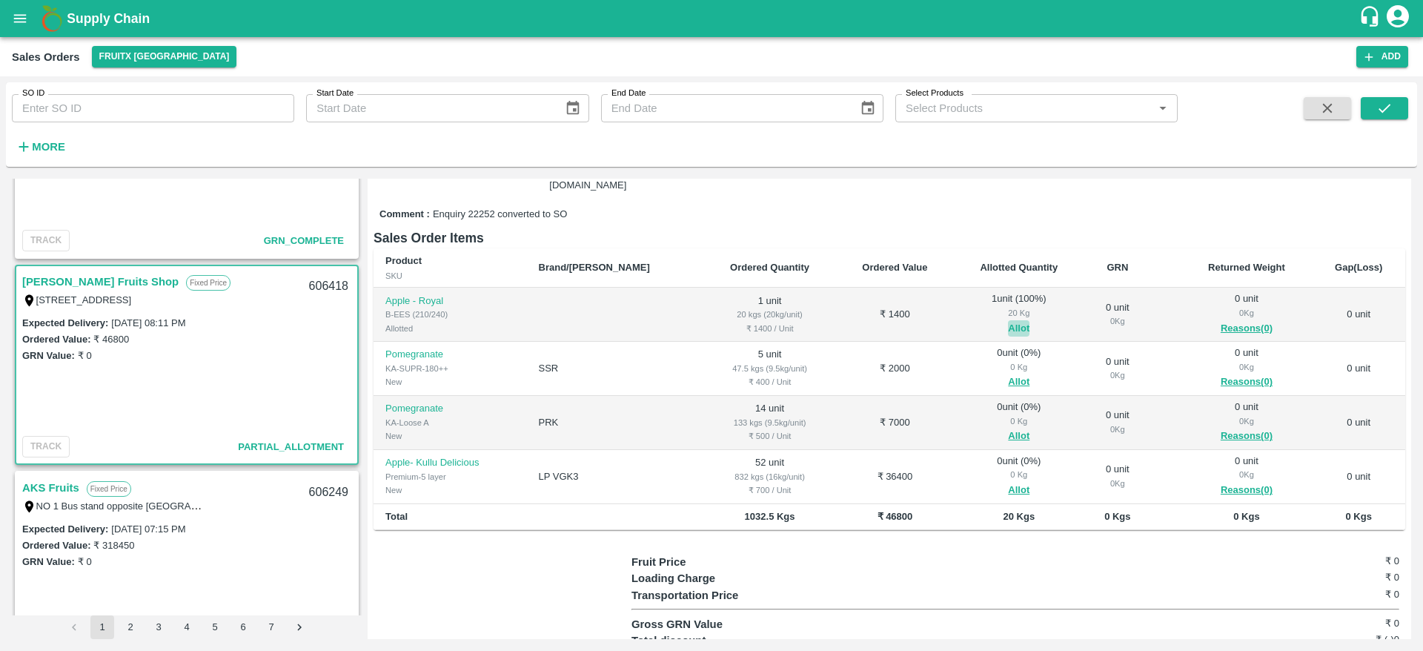
click at [1008, 320] on button "Allot" at bounding box center [1018, 328] width 21 height 17
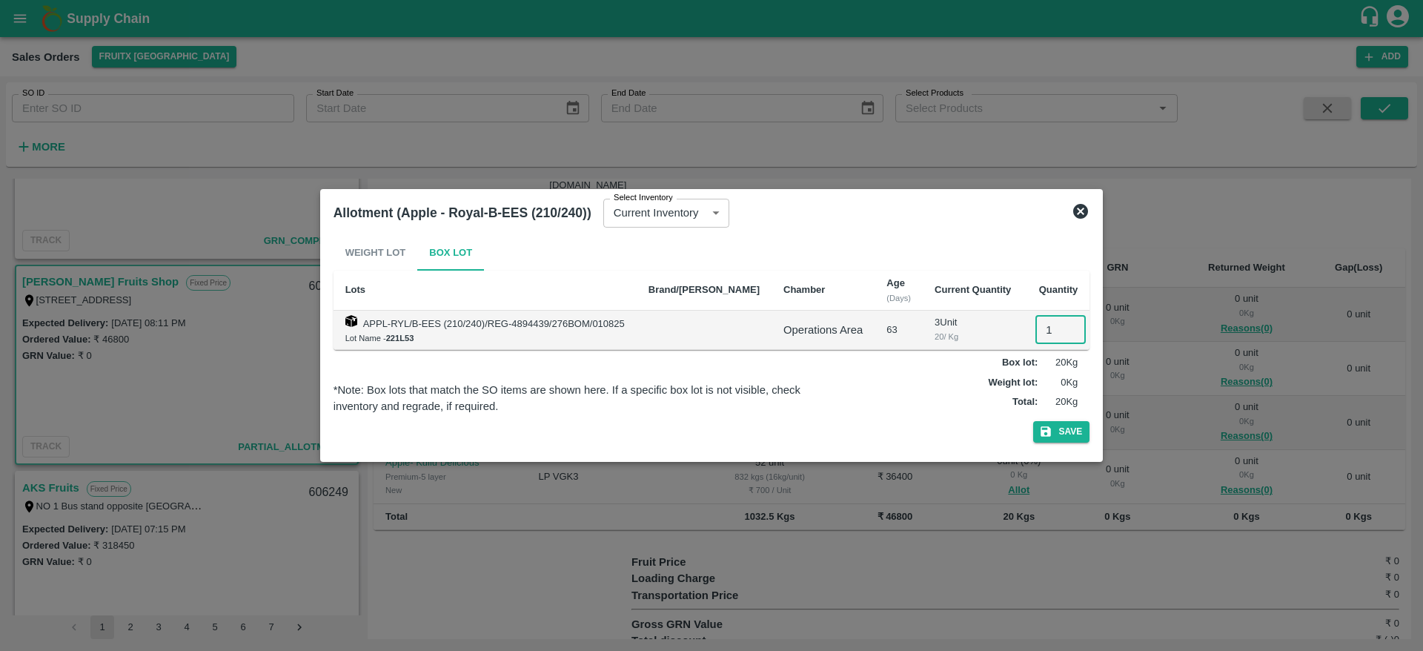
click at [1046, 338] on input "1" at bounding box center [1060, 330] width 50 height 28
type input "00"
click at [1045, 425] on icon "button" at bounding box center [1045, 431] width 13 height 13
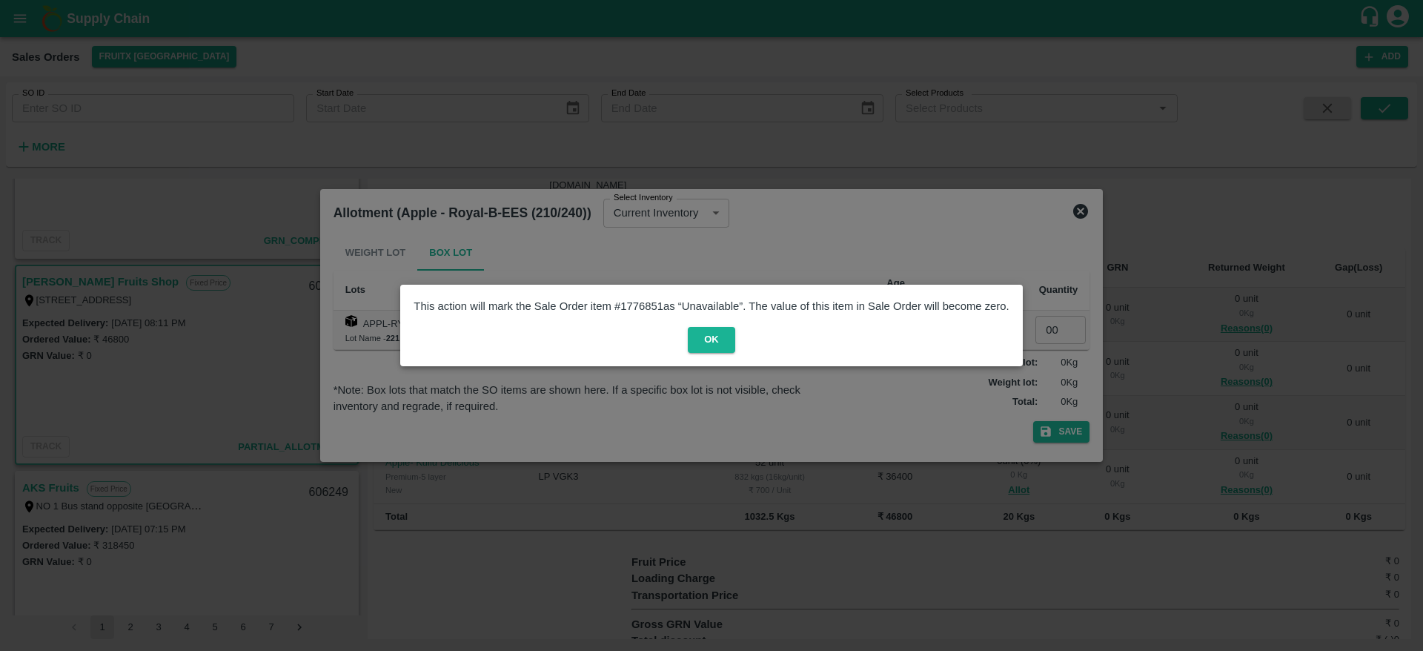
click at [684, 345] on span "OK" at bounding box center [711, 340] width 595 height 26
click at [698, 340] on button "OK" at bounding box center [711, 340] width 47 height 26
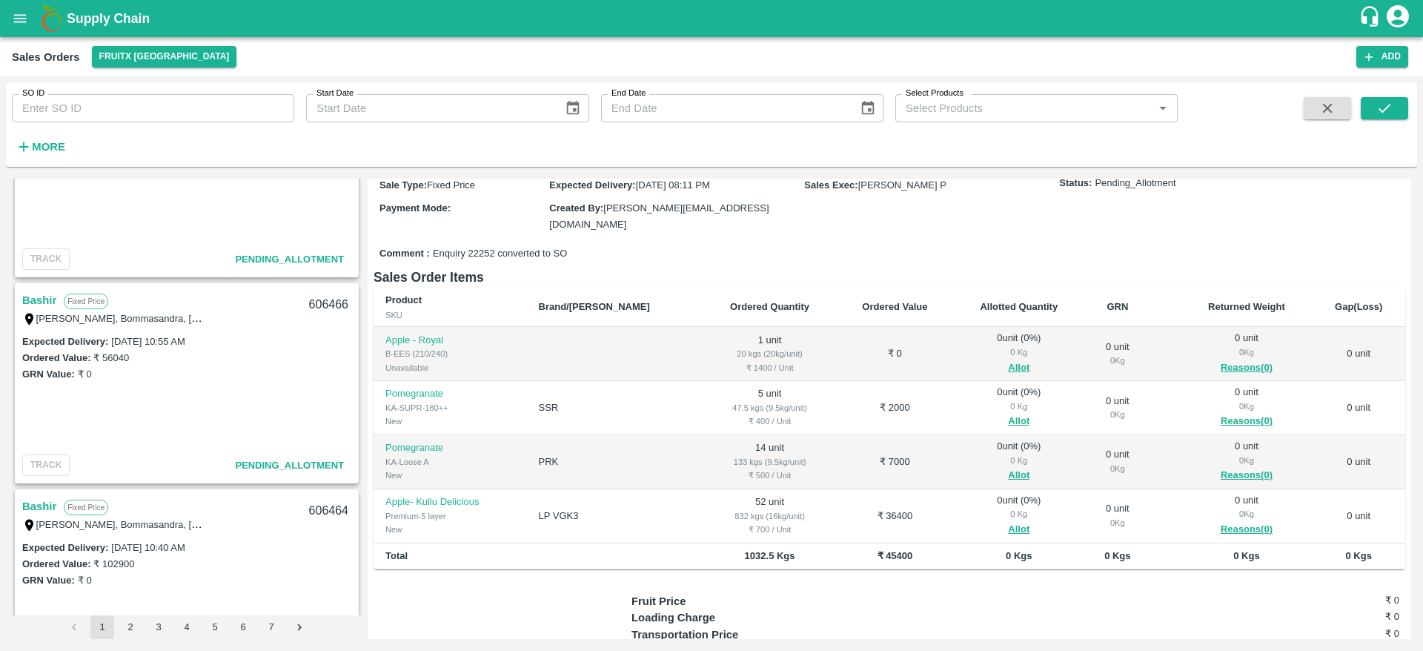
scroll to position [0, 0]
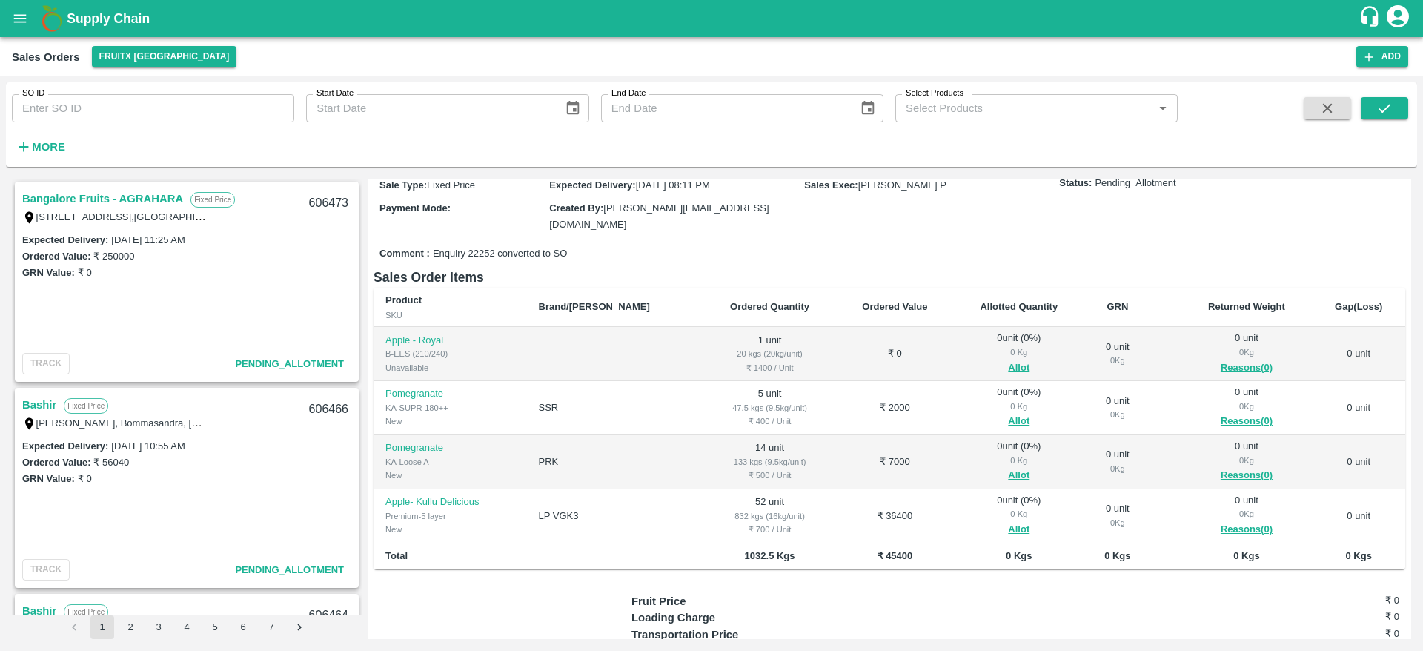
click at [145, 206] on link "Bangalore Fruits - AGRAHARA" at bounding box center [102, 198] width 161 height 19
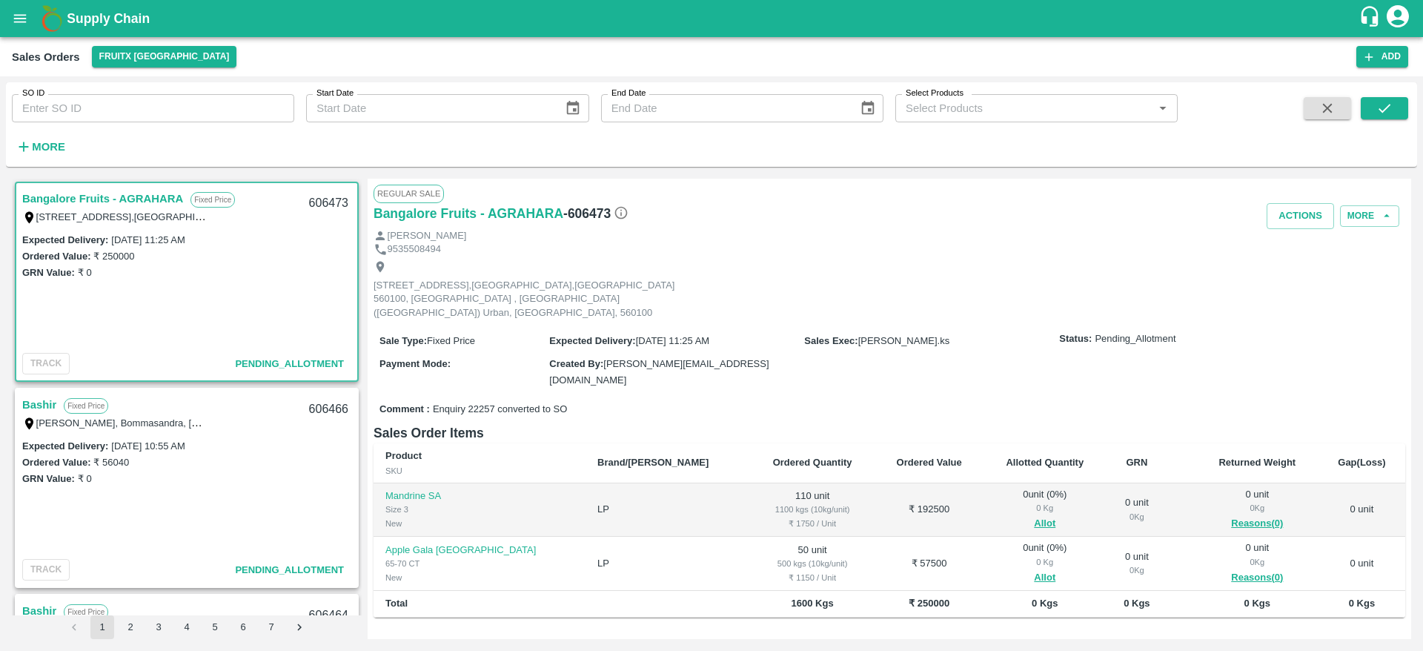
click at [145, 206] on link "Bangalore Fruits - AGRAHARA" at bounding box center [102, 198] width 161 height 19
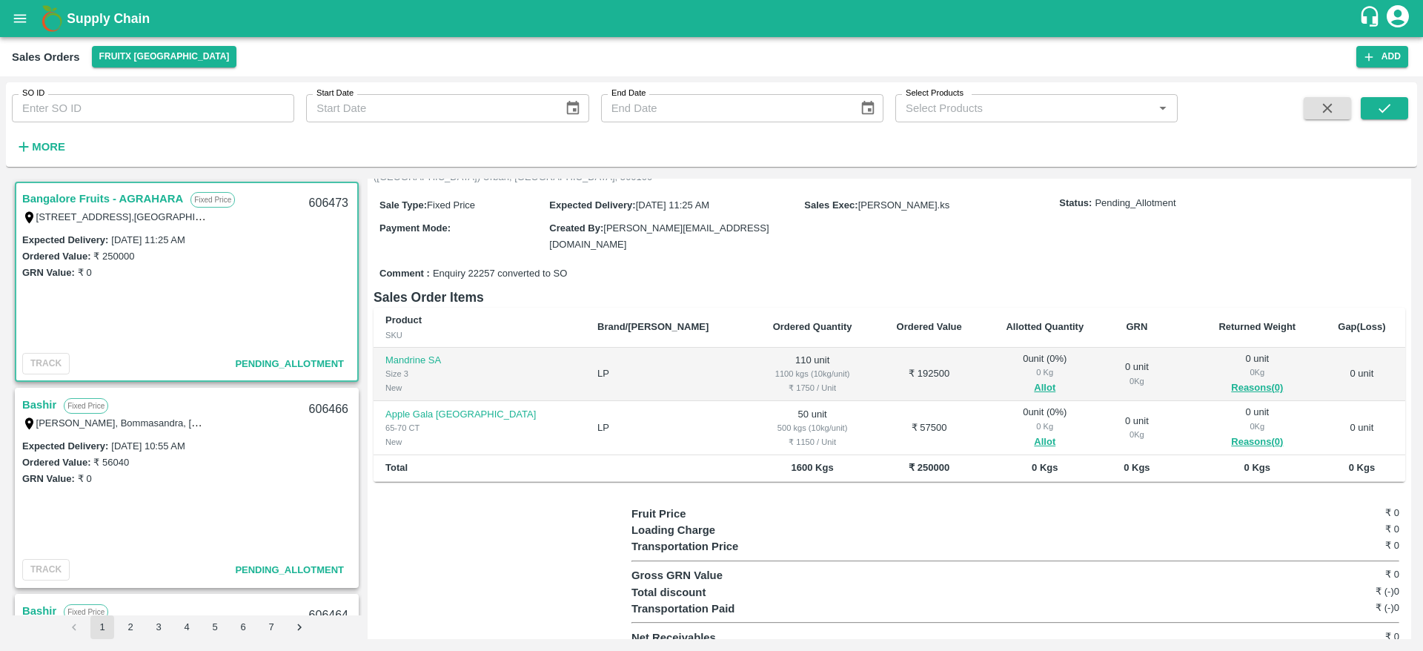
scroll to position [145, 0]
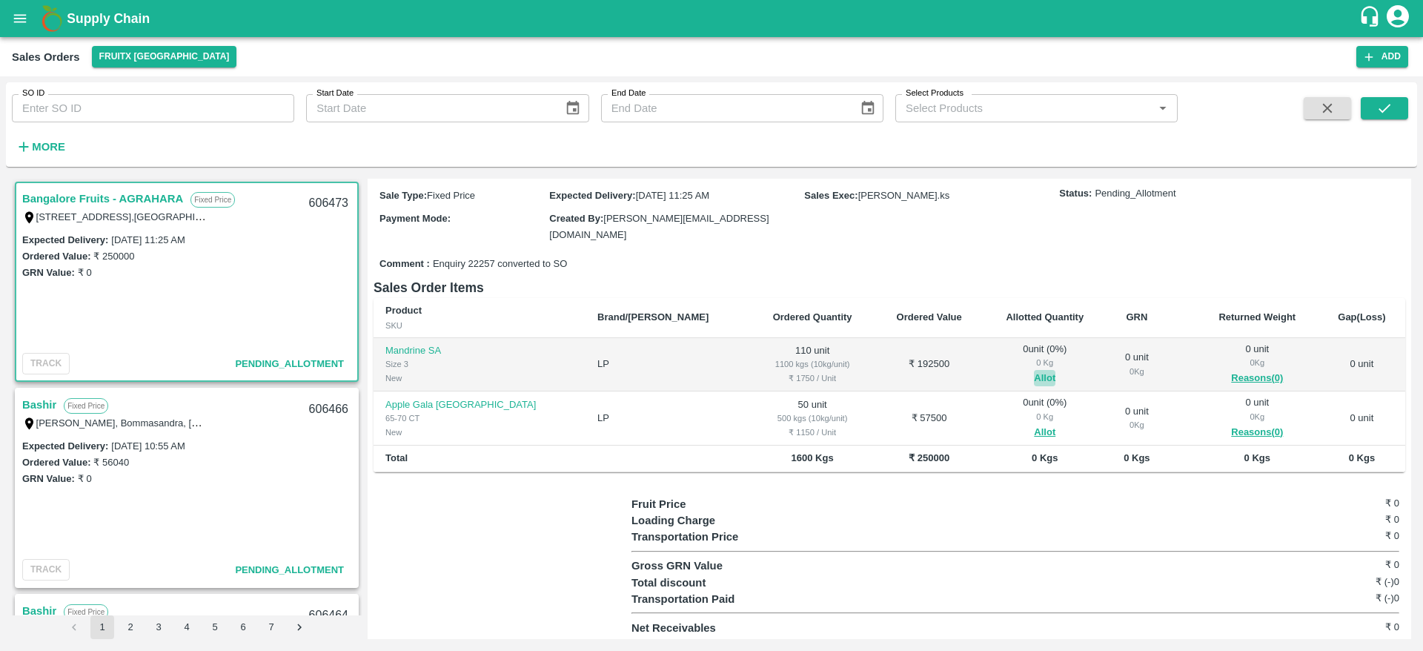
click at [1034, 375] on button "Allot" at bounding box center [1044, 378] width 21 height 17
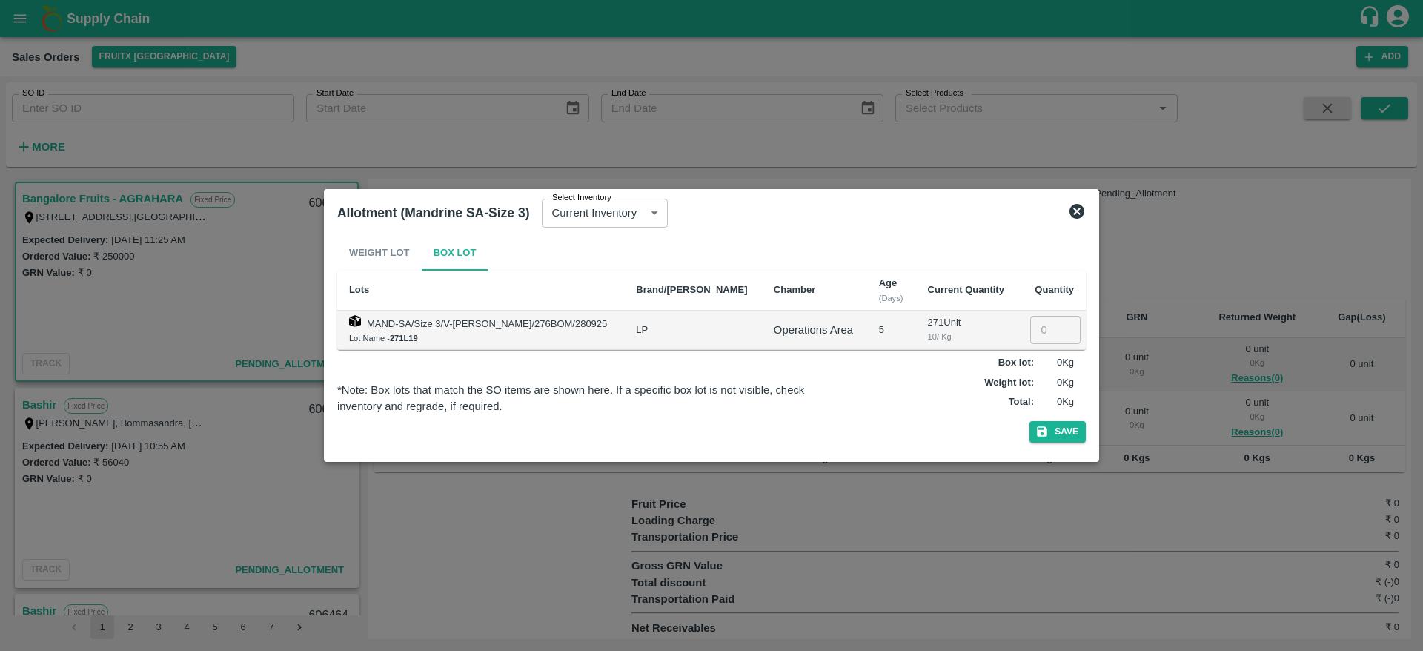
click at [1038, 320] on input "number" at bounding box center [1055, 330] width 50 height 28
type input "110"
click at [1086, 418] on div "Weight Lot Box Lot Lots Brand/Marka Chamber Age (Days) Current Quantity Quantit…" at bounding box center [711, 341] width 760 height 225
click at [1070, 432] on button "Save" at bounding box center [1057, 431] width 56 height 21
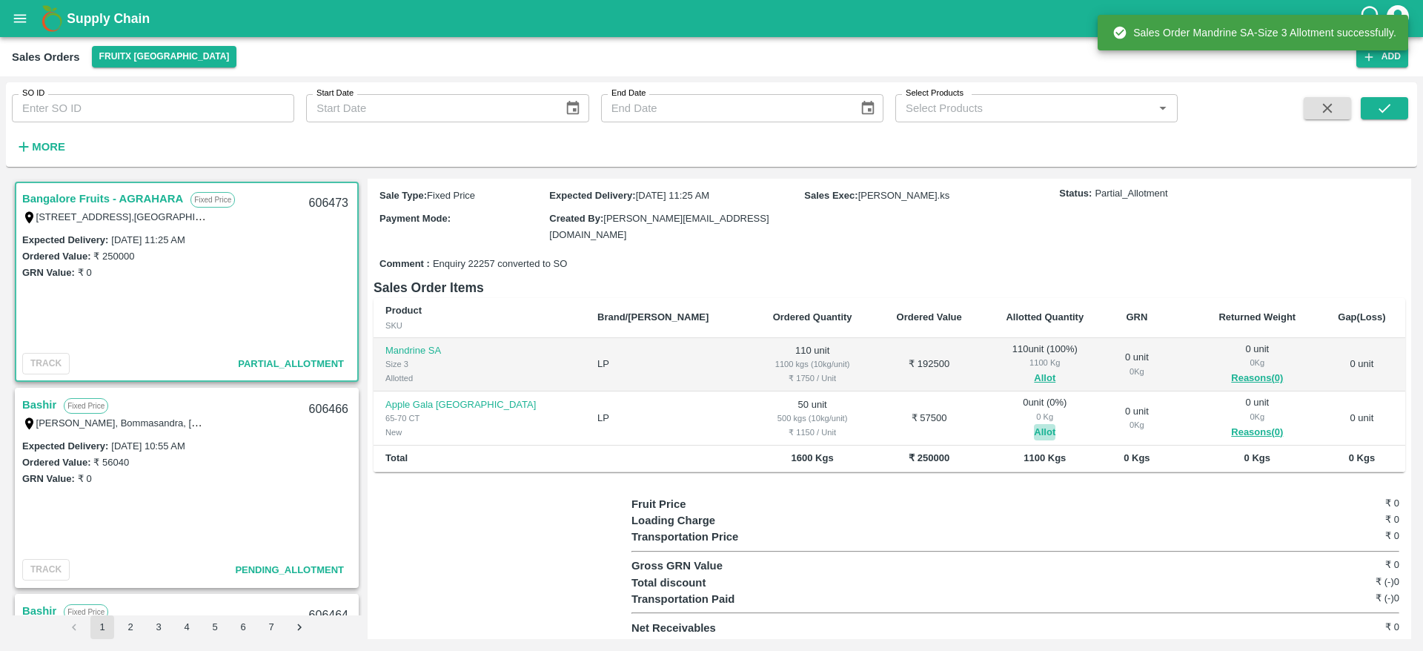
click at [1034, 428] on button "Allot" at bounding box center [1044, 432] width 21 height 17
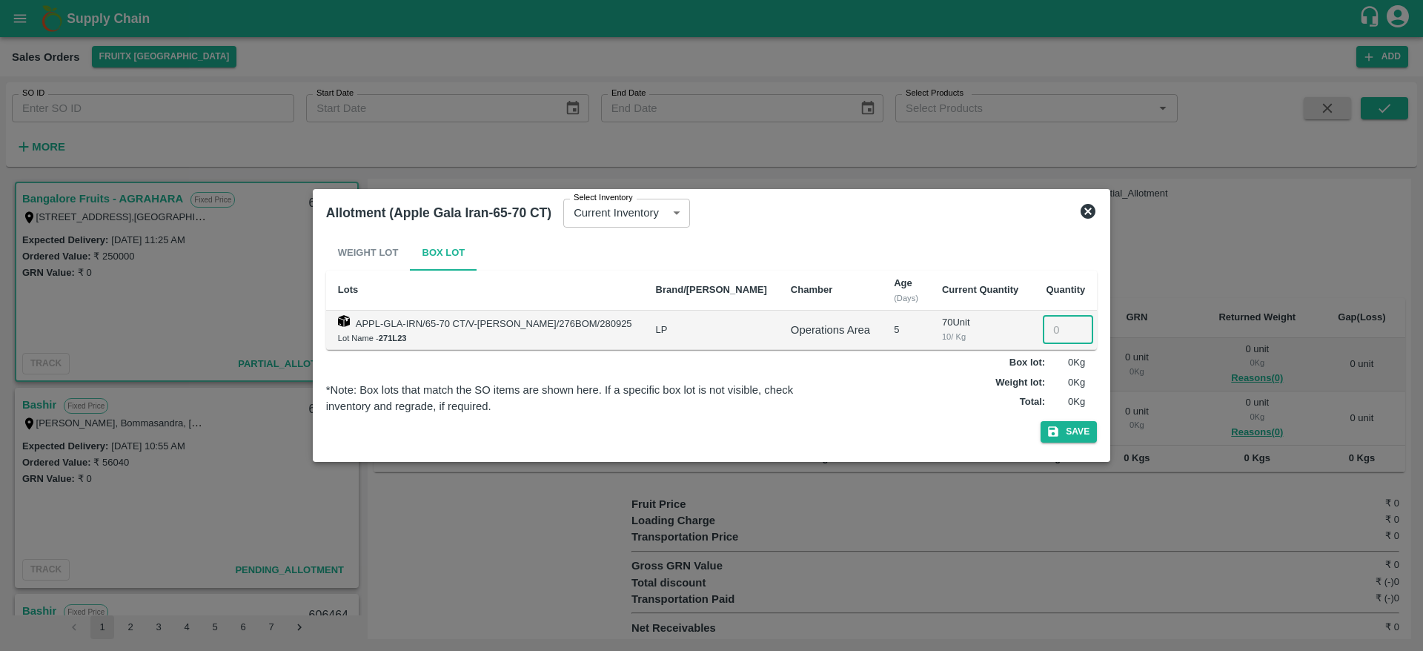
click at [1043, 321] on input "number" at bounding box center [1068, 330] width 50 height 28
type input "50"
click at [1058, 425] on button "Save" at bounding box center [1069, 431] width 56 height 21
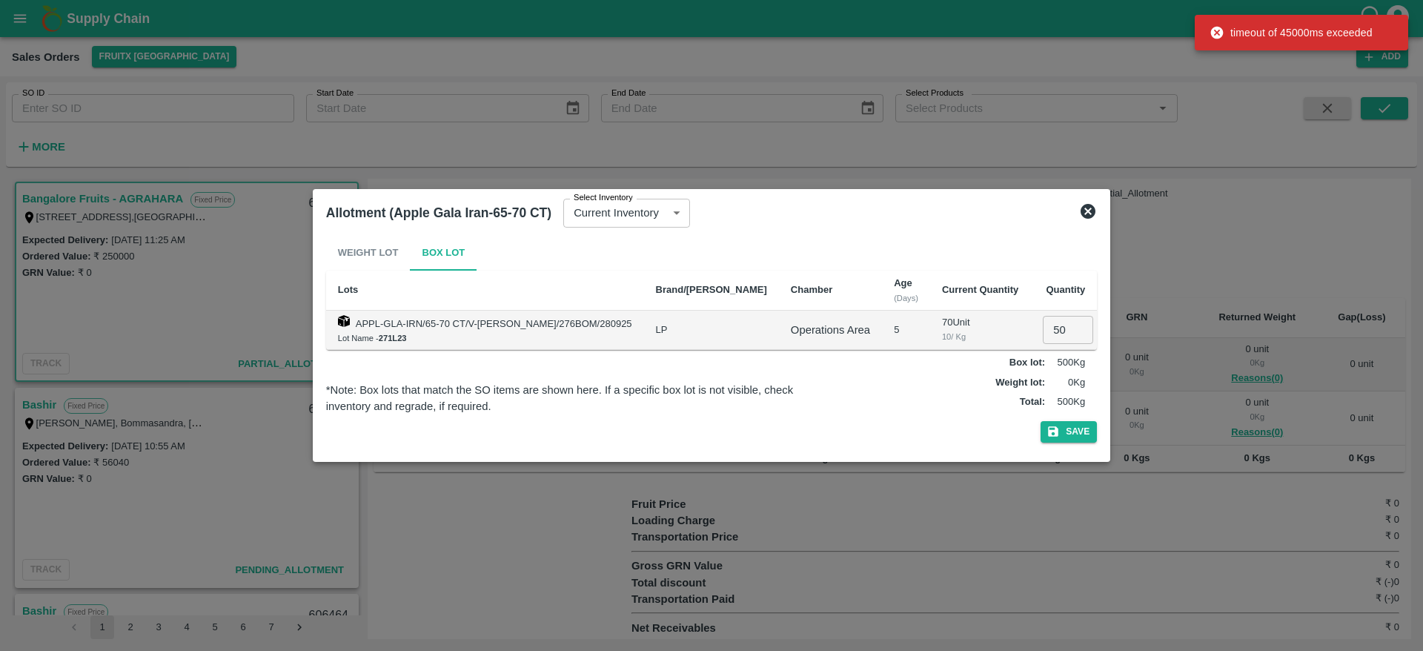
click at [1081, 207] on icon at bounding box center [1088, 211] width 15 height 15
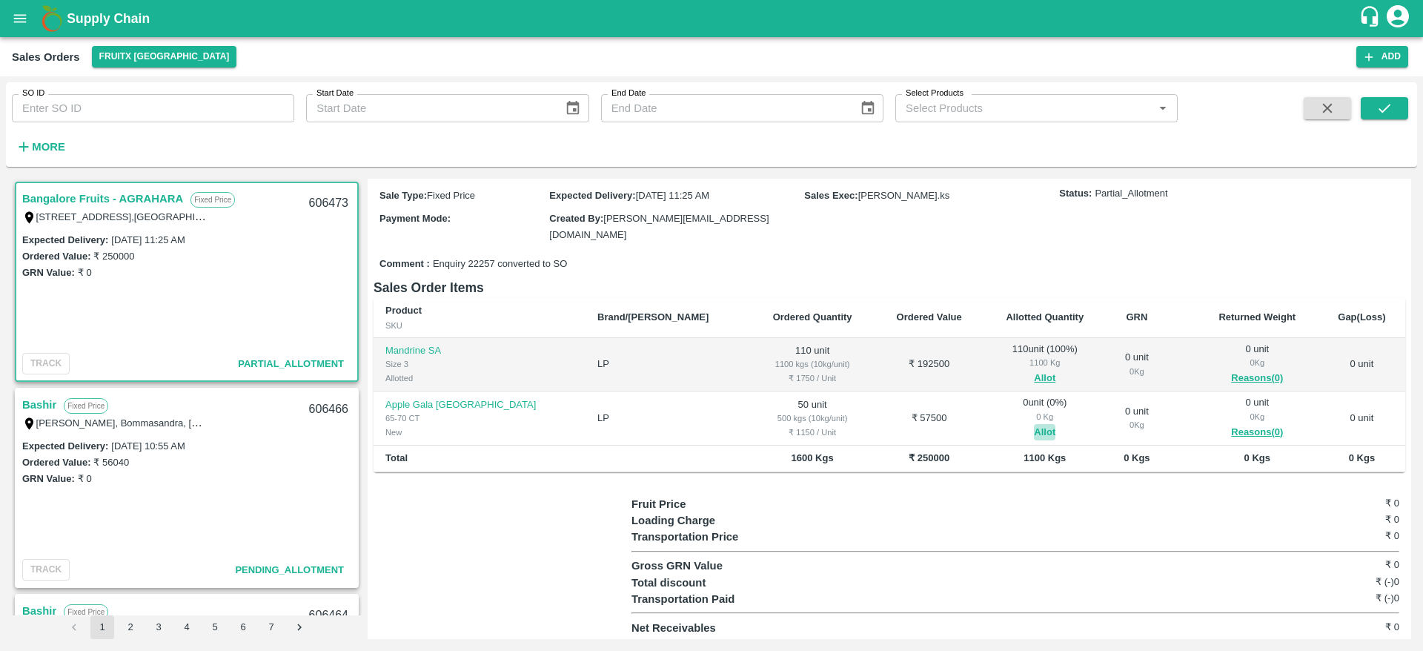
click at [1034, 432] on button "Allot" at bounding box center [1044, 432] width 21 height 17
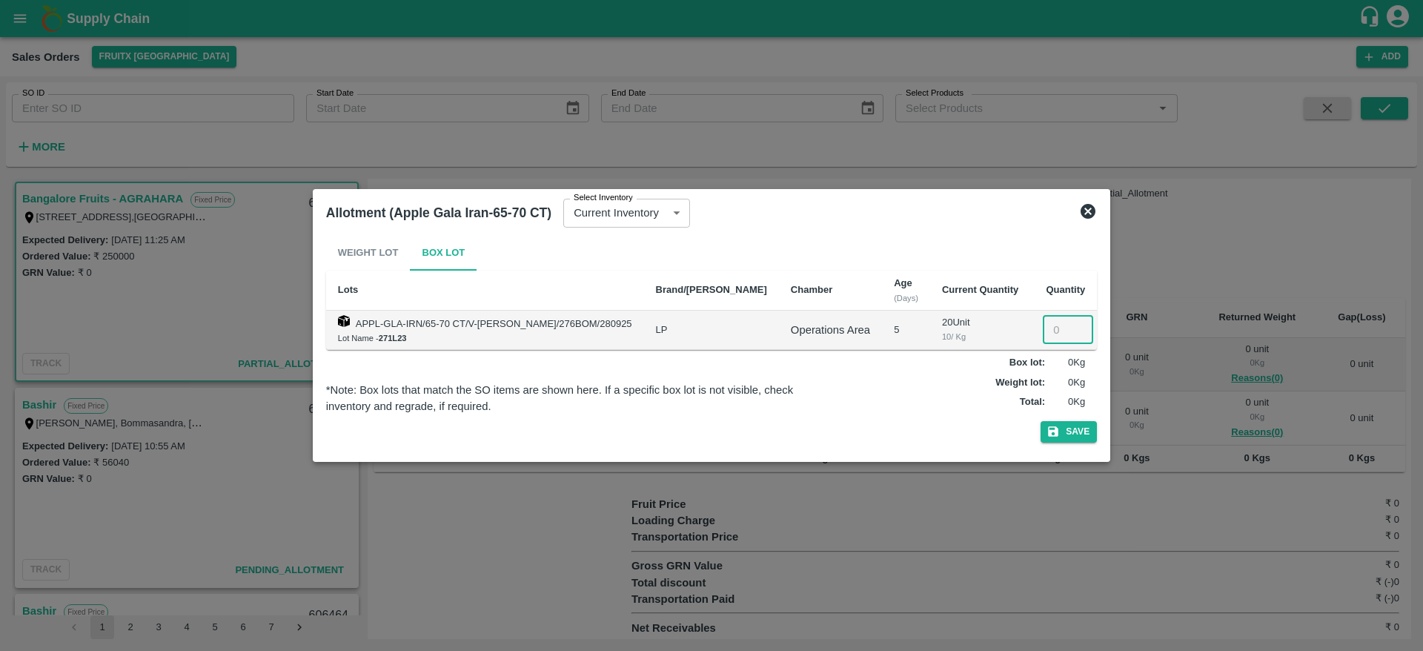
click at [1043, 323] on input "number" at bounding box center [1068, 330] width 50 height 28
type input "50"
click at [1054, 432] on button "Save" at bounding box center [1069, 431] width 56 height 21
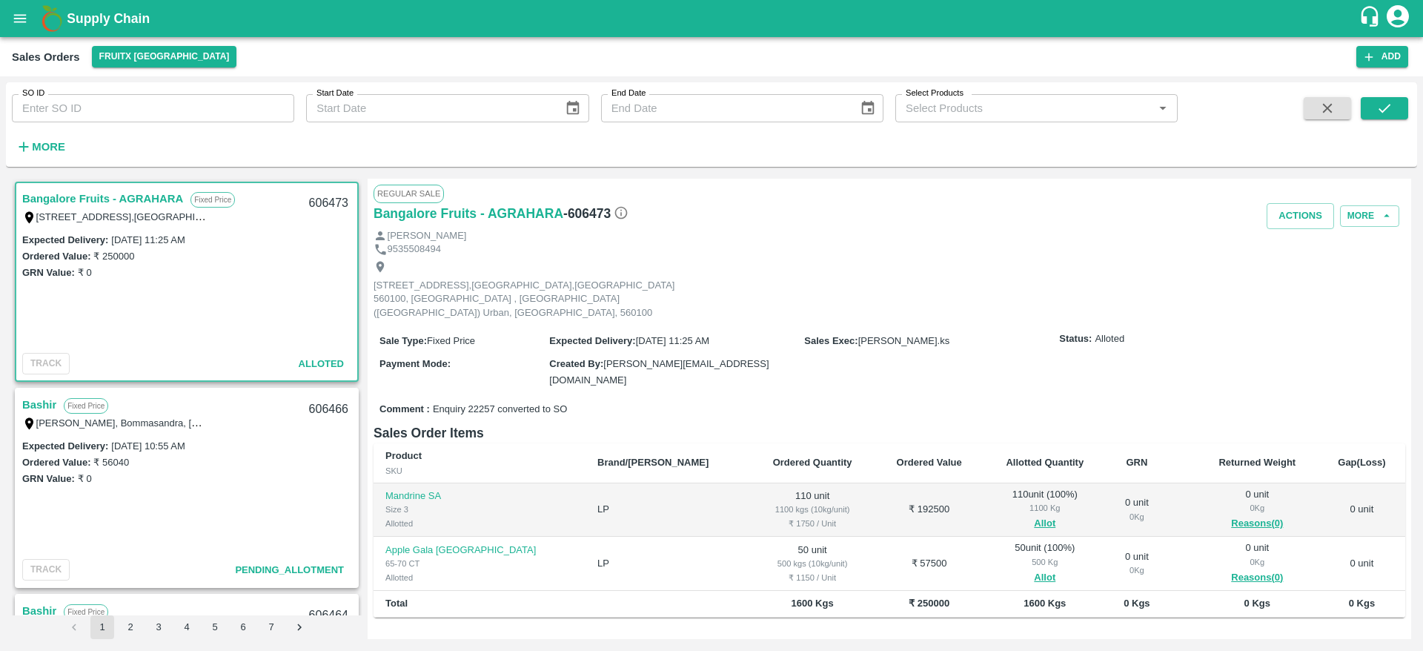
click at [322, 206] on div "606473" at bounding box center [328, 203] width 57 height 35
copy div "606473"
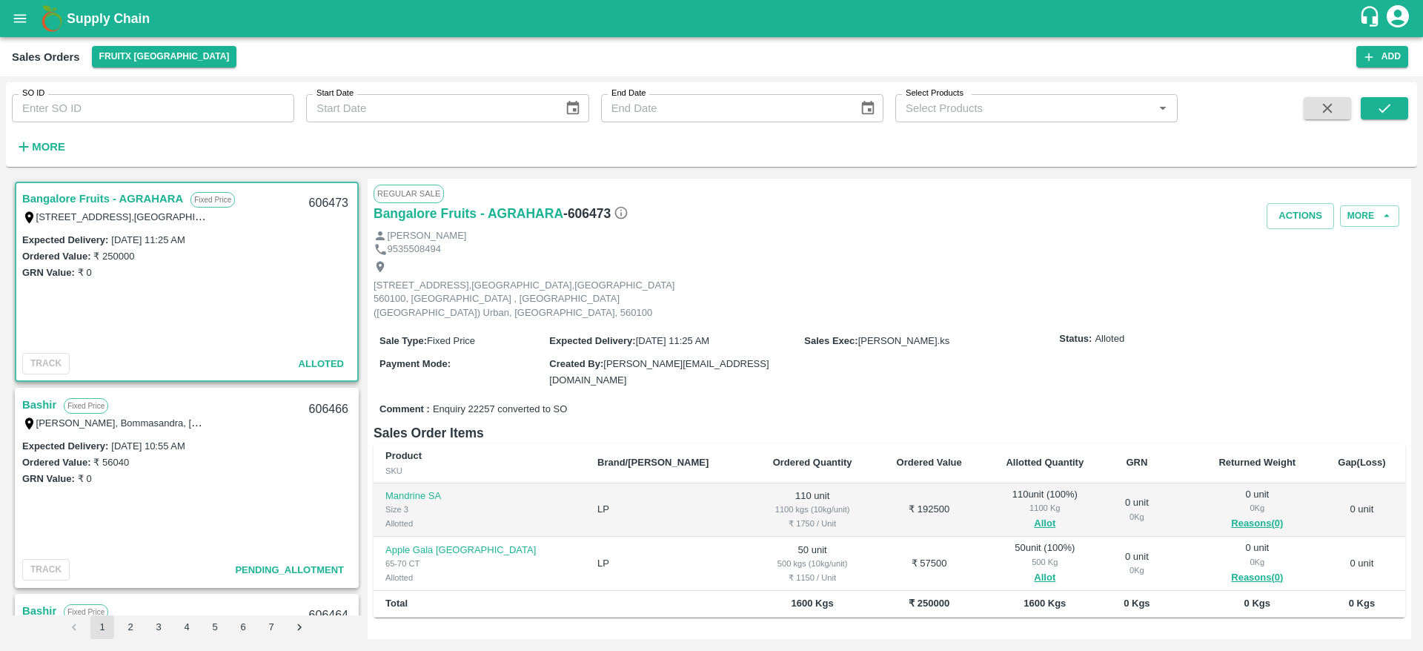
click at [802, 256] on div "[STREET_ADDRESS],[GEOGRAPHIC_DATA],[GEOGRAPHIC_DATA] 560100, [GEOGRAPHIC_DATA] …" at bounding box center [890, 289] width 1032 height 67
click at [1284, 228] on button "Actions" at bounding box center [1300, 216] width 67 height 26
drag, startPoint x: 1304, startPoint y: 288, endPoint x: 1303, endPoint y: 274, distance: 14.2
click at [1303, 274] on ul "Truck Dispatch as per OPS Deliver" at bounding box center [1333, 260] width 156 height 63
click at [1303, 274] on li "Deliver" at bounding box center [1333, 272] width 156 height 25
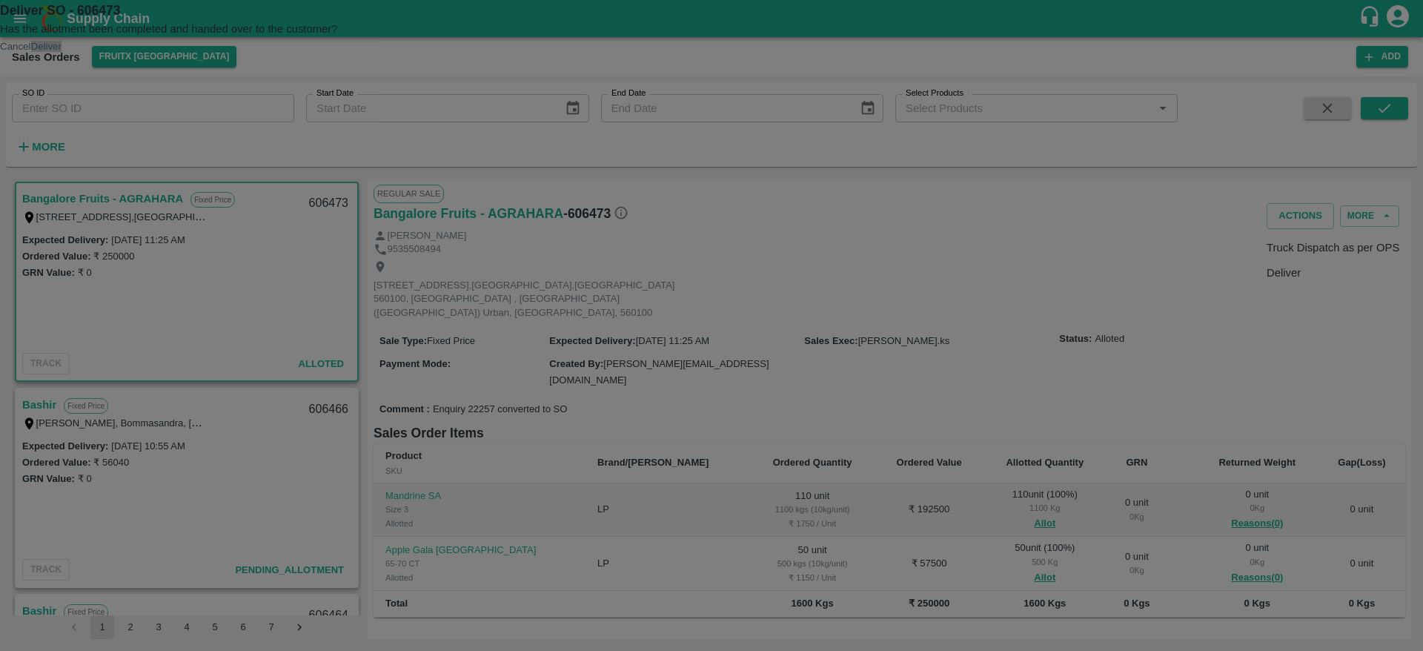
click at [62, 52] on button "Deliver" at bounding box center [46, 46] width 30 height 11
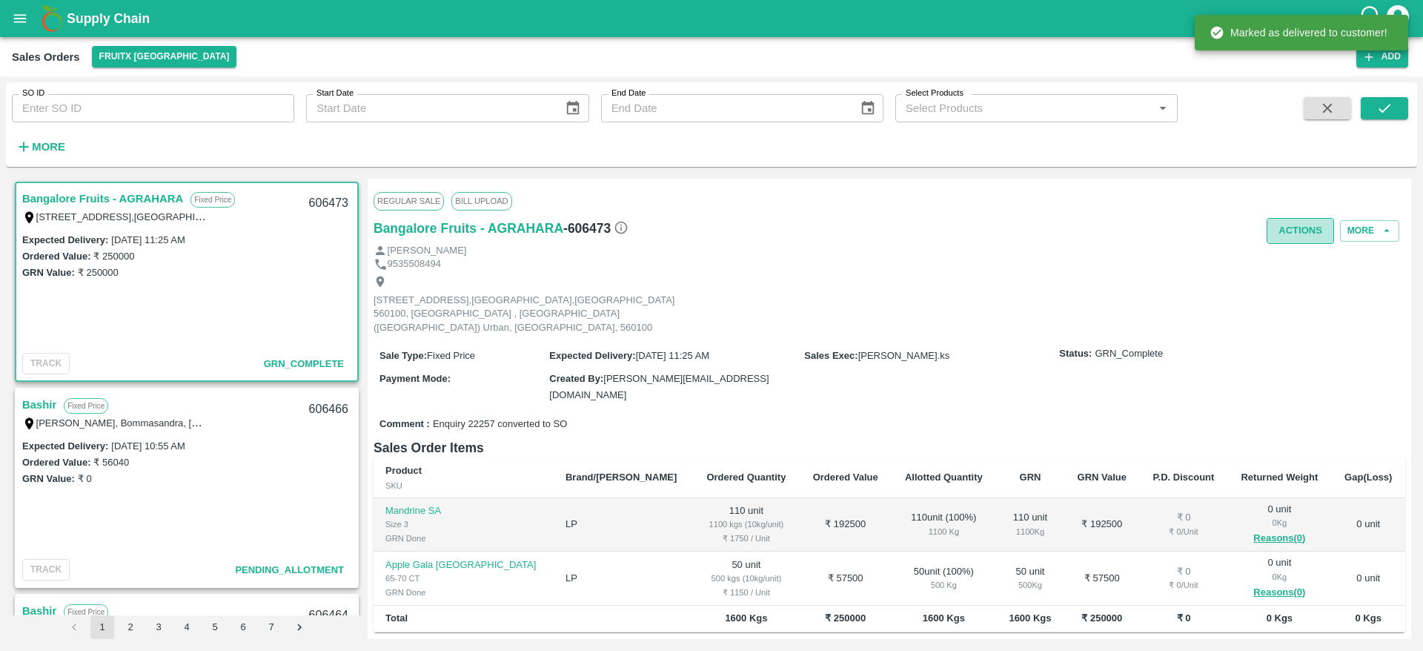
click at [1301, 239] on button "Actions" at bounding box center [1300, 231] width 67 height 26
click at [1295, 257] on li "Truck Dispatch as per OPS" at bounding box center [1333, 262] width 156 height 25
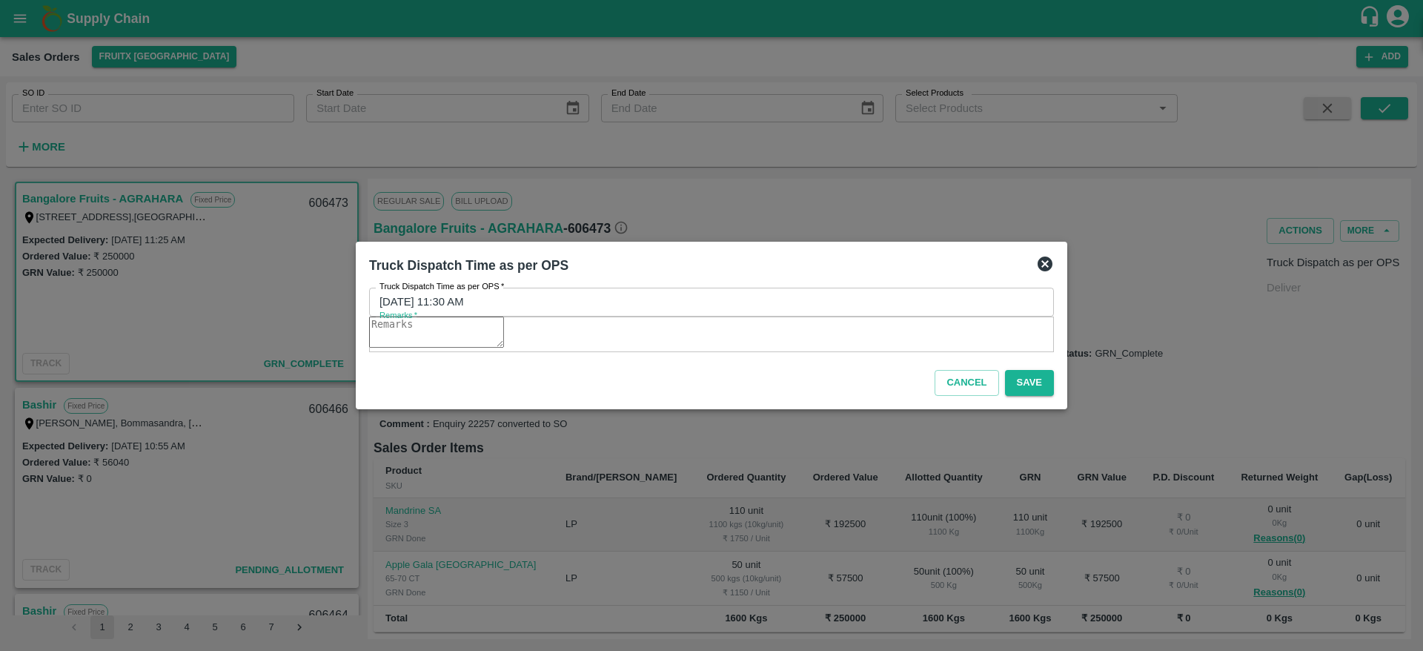
click at [504, 331] on textarea "Remarks   *" at bounding box center [436, 331] width 135 height 31
type textarea "OTD"
click at [1020, 387] on button "Save" at bounding box center [1029, 383] width 49 height 26
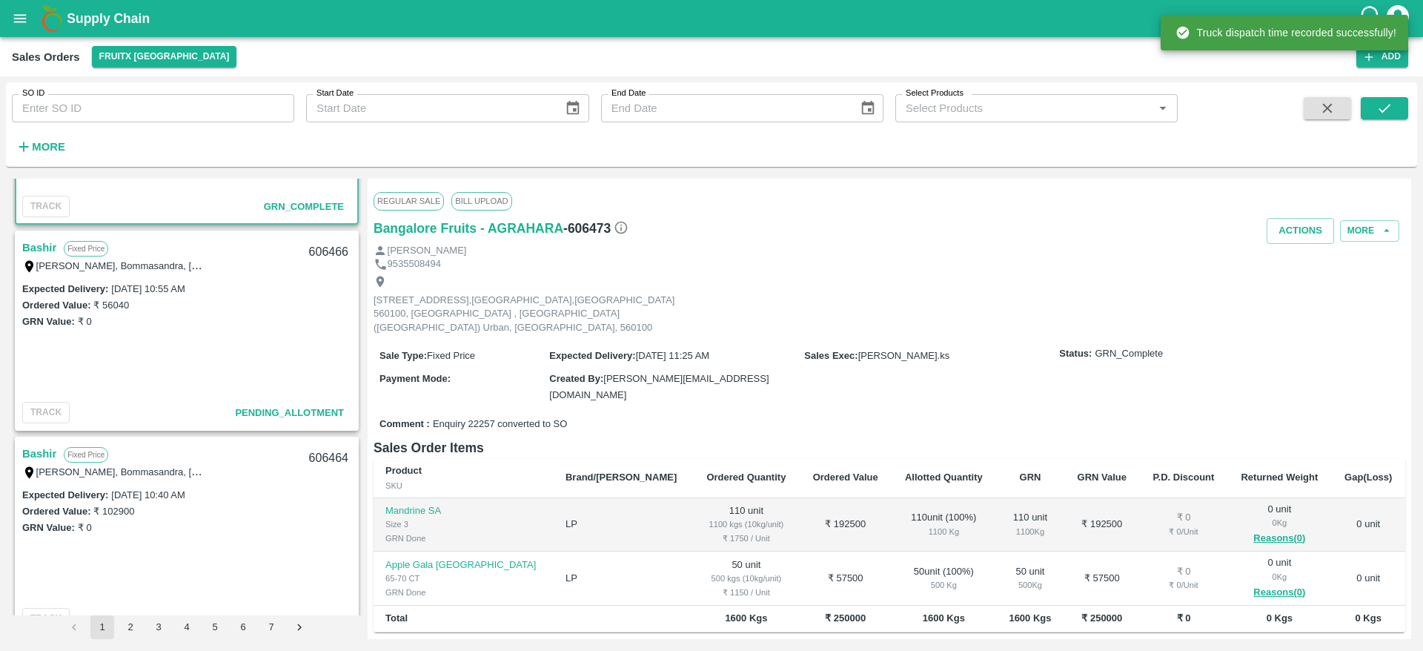
scroll to position [158, 0]
click at [45, 239] on link "Bashir" at bounding box center [39, 246] width 34 height 19
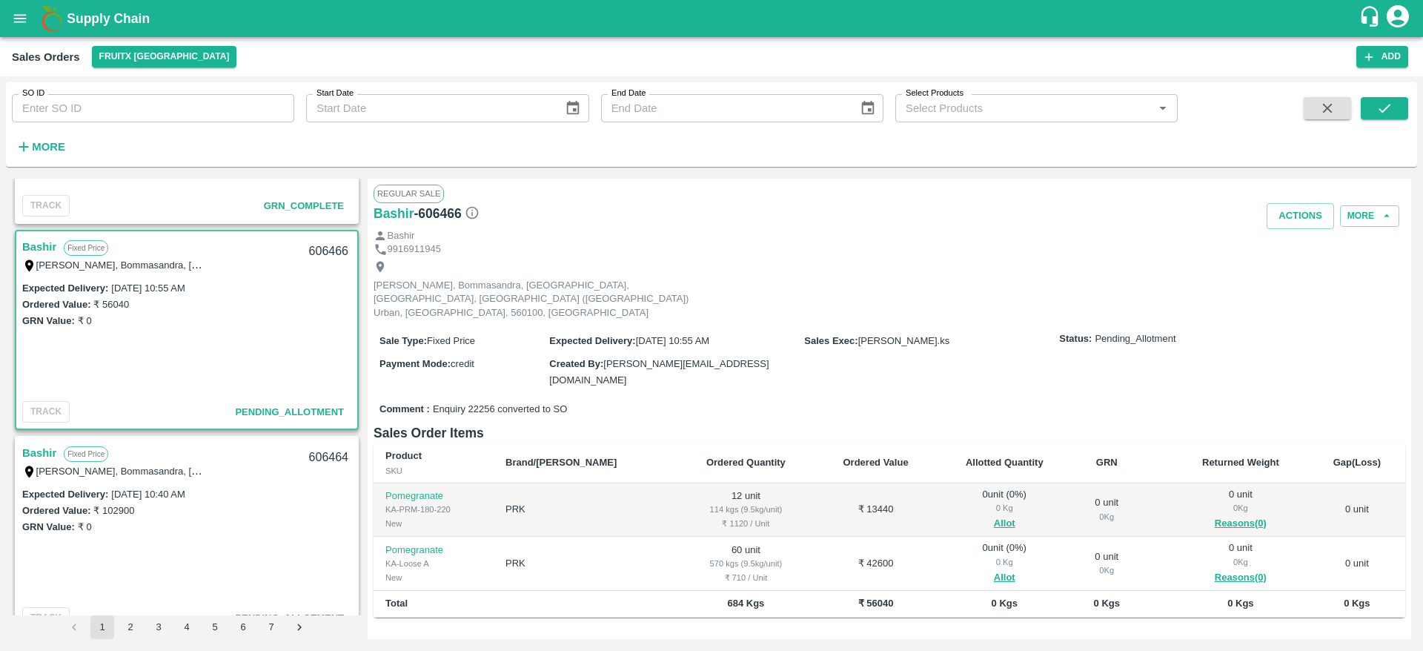
click at [43, 242] on link "Bashir" at bounding box center [39, 246] width 34 height 19
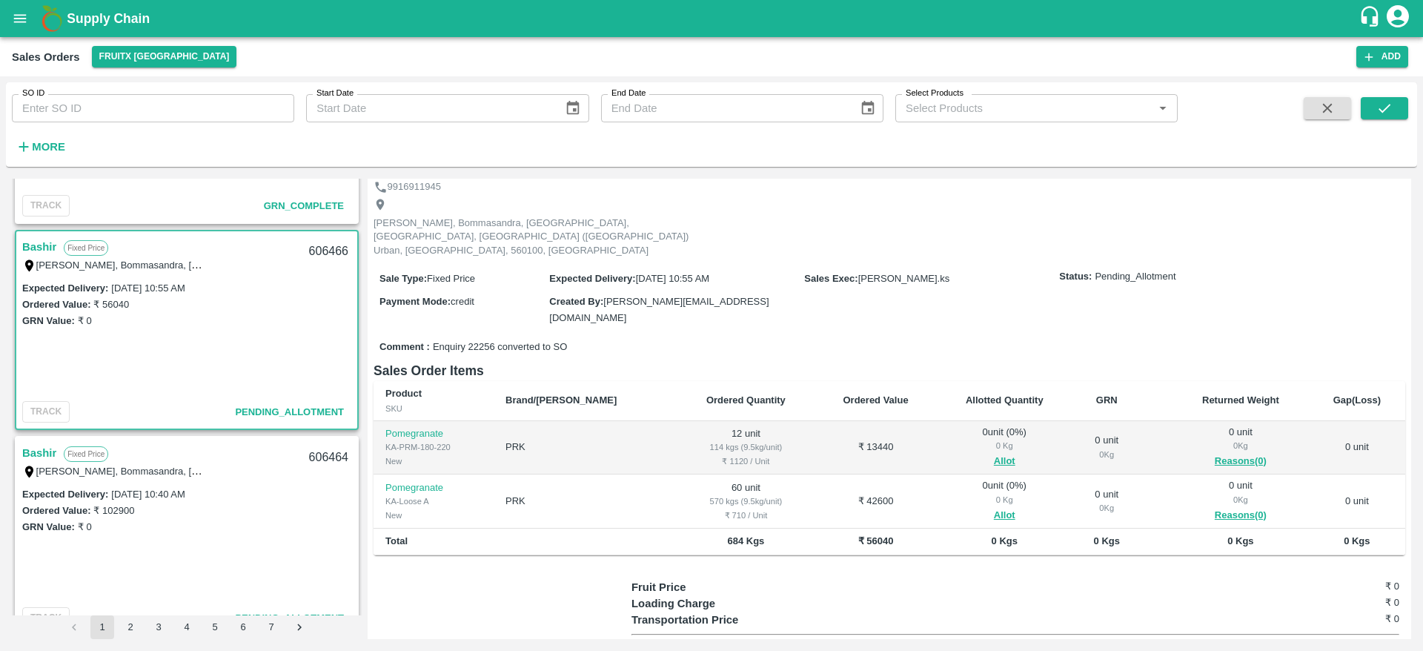
scroll to position [64, 0]
click at [33, 233] on div "Bashir Fixed Price [PERSON_NAME], [GEOGRAPHIC_DATA], PWD [GEOGRAPHIC_DATA], [GE…" at bounding box center [186, 254] width 341 height 47
click at [35, 242] on link "Bashir" at bounding box center [39, 246] width 34 height 19
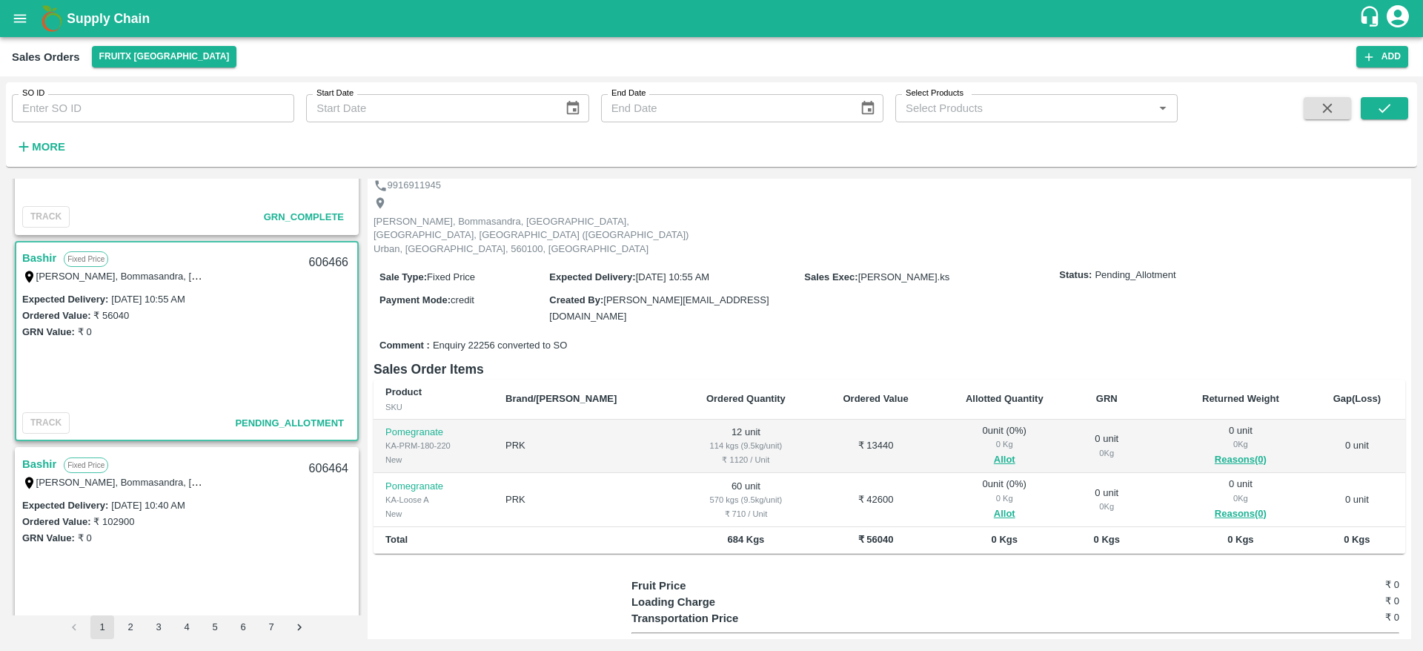
click at [36, 256] on link "Bashir" at bounding box center [39, 257] width 34 height 19
click at [30, 248] on link "Bashir" at bounding box center [39, 257] width 34 height 19
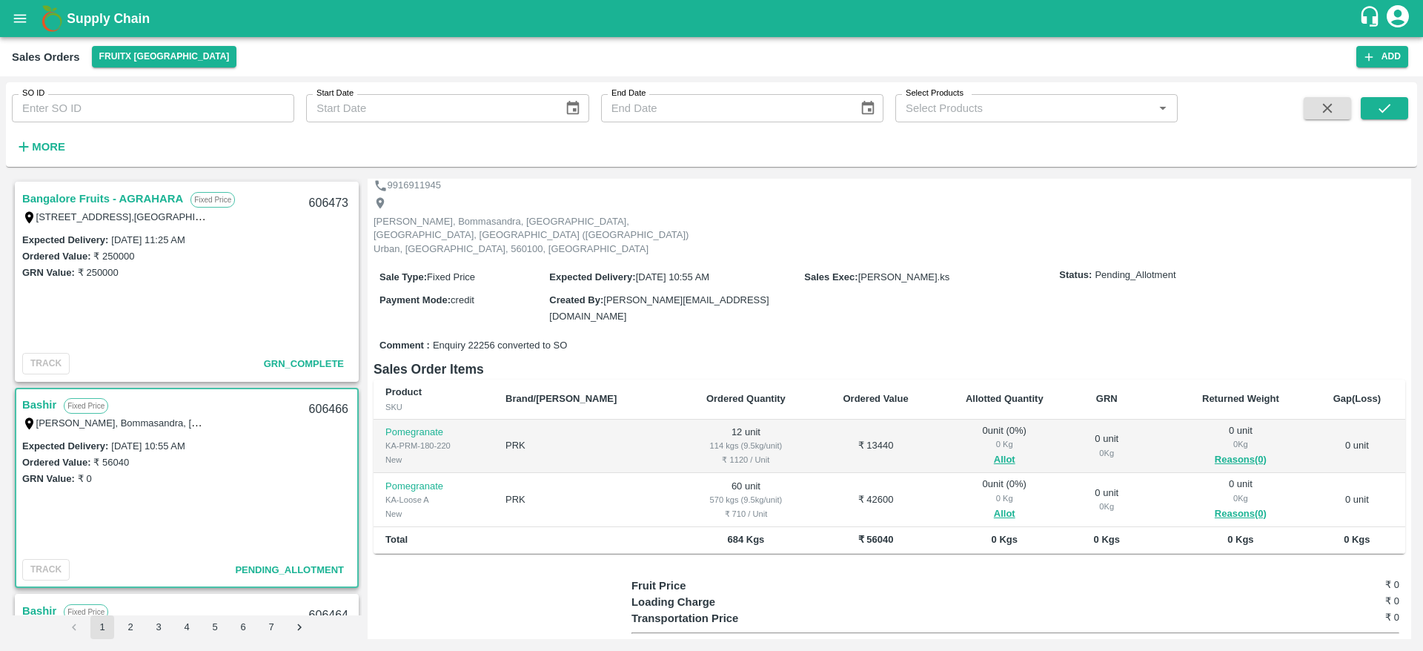
click at [35, 399] on link "Bashir" at bounding box center [39, 404] width 34 height 19
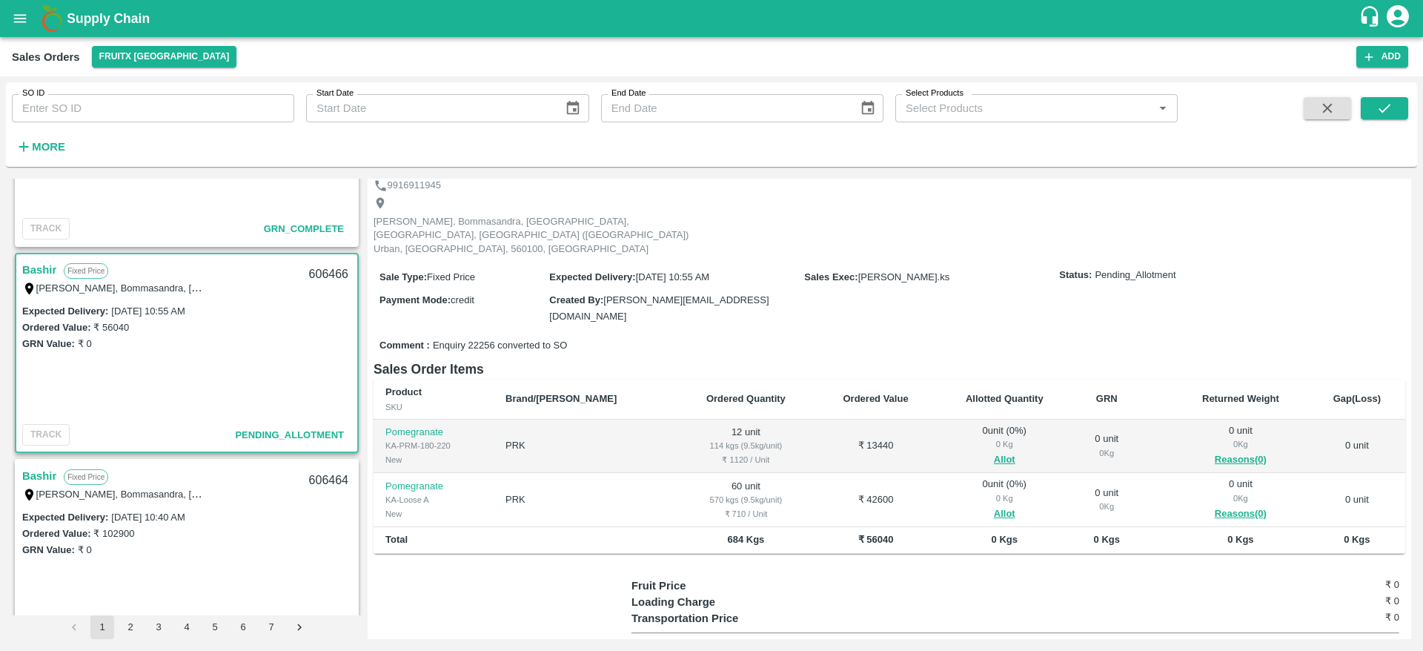
scroll to position [142, 0]
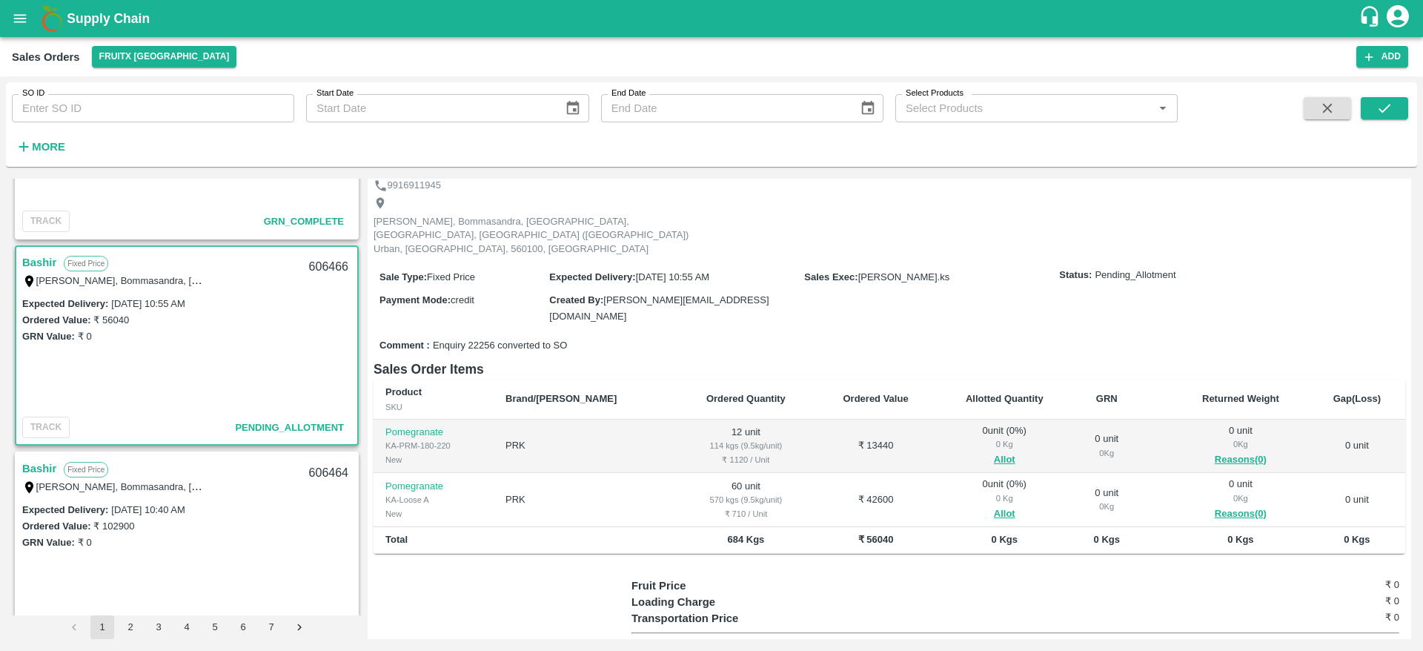
click at [43, 268] on link "Bashir" at bounding box center [39, 262] width 34 height 19
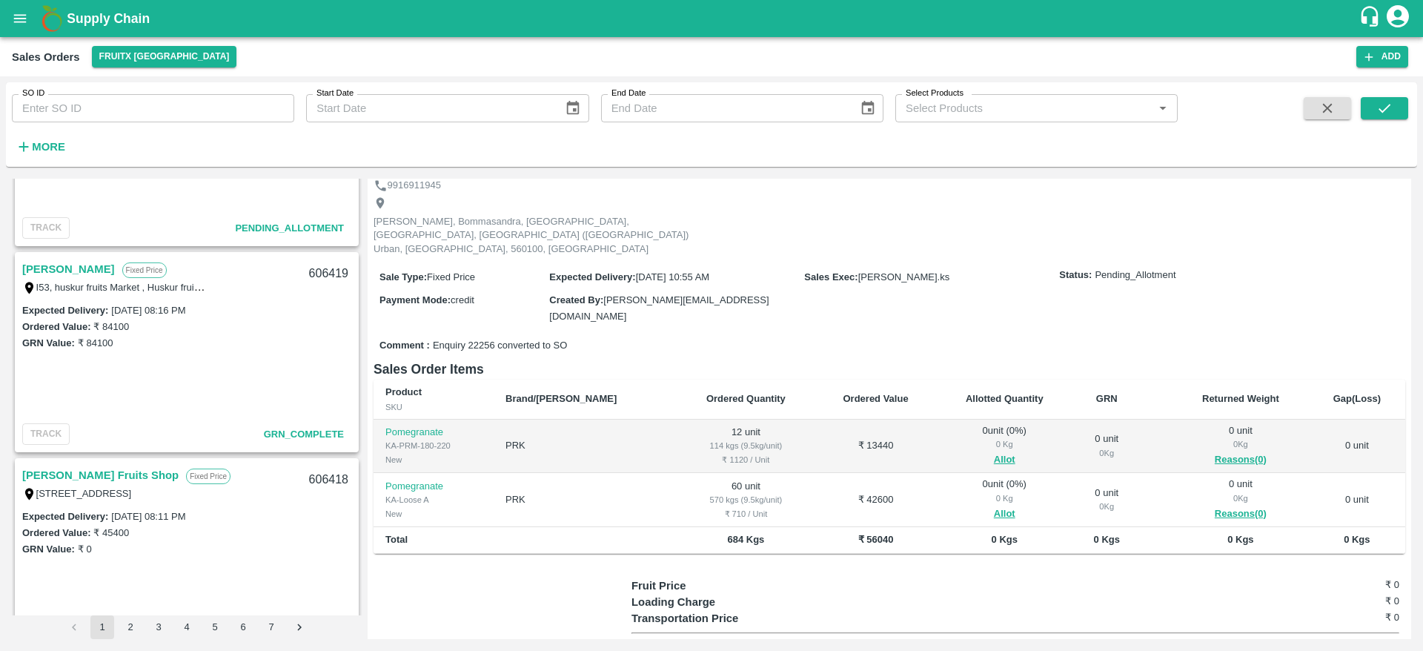
scroll to position [835, 0]
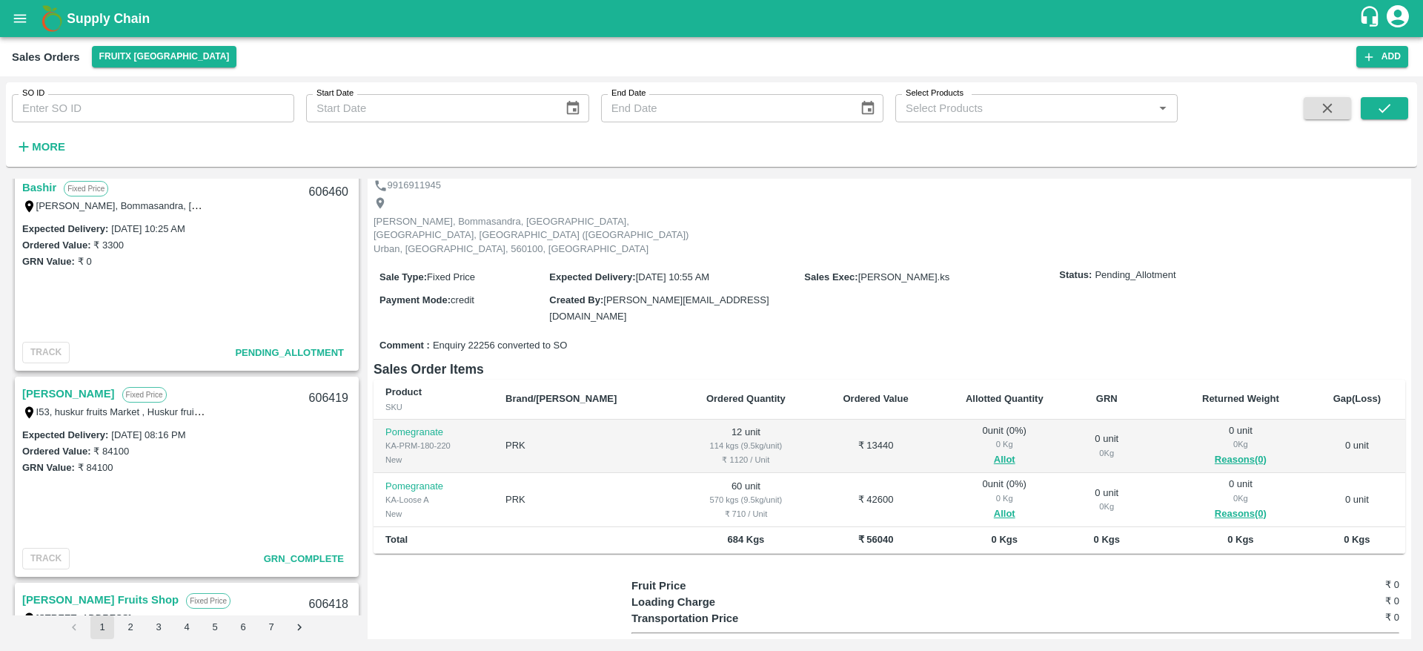
click at [45, 193] on link "Bashir" at bounding box center [39, 187] width 34 height 19
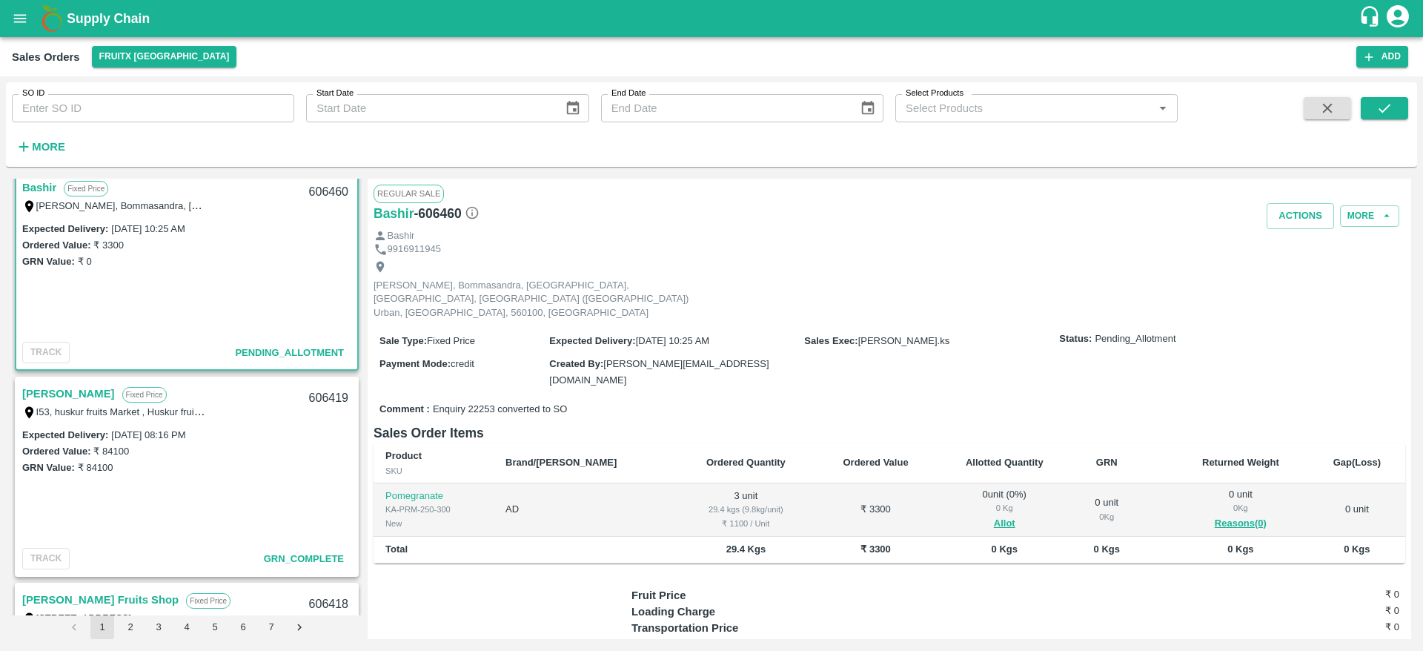
click at [44, 188] on link "Bashir" at bounding box center [39, 187] width 34 height 19
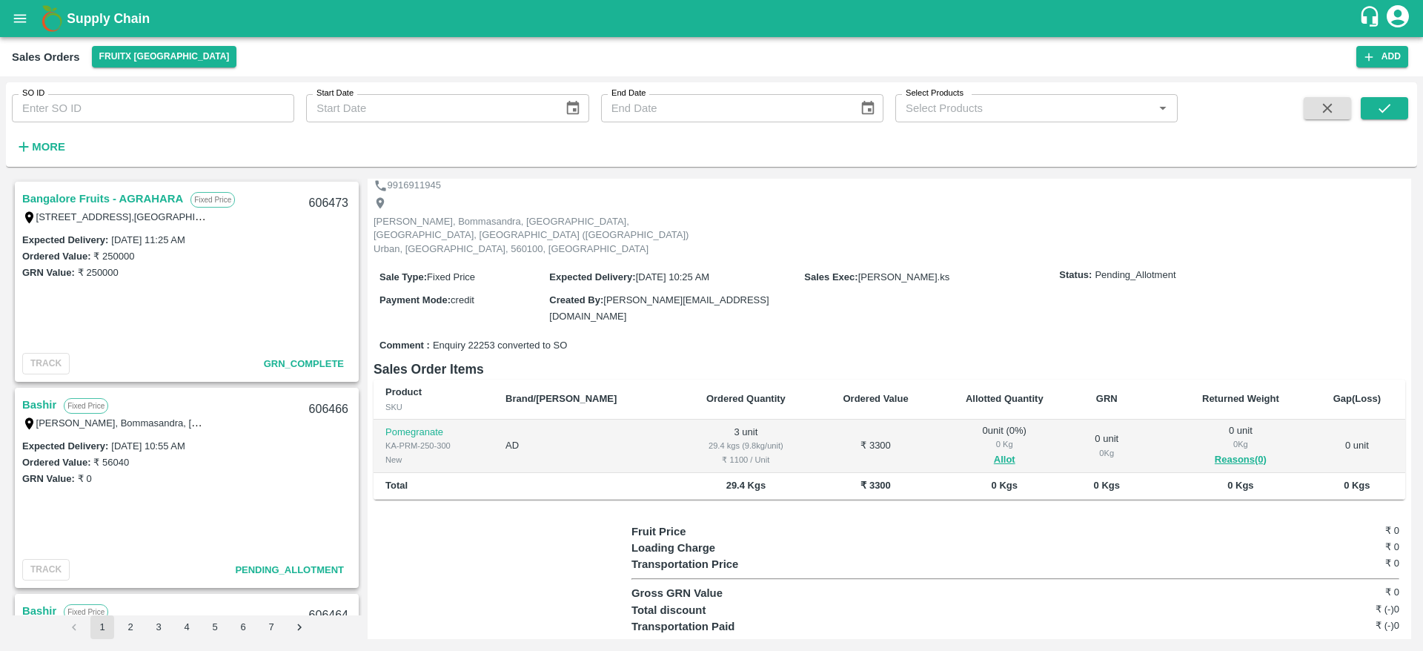
click at [130, 199] on link "Bangalore Fruits - AGRAHARA" at bounding box center [102, 198] width 161 height 19
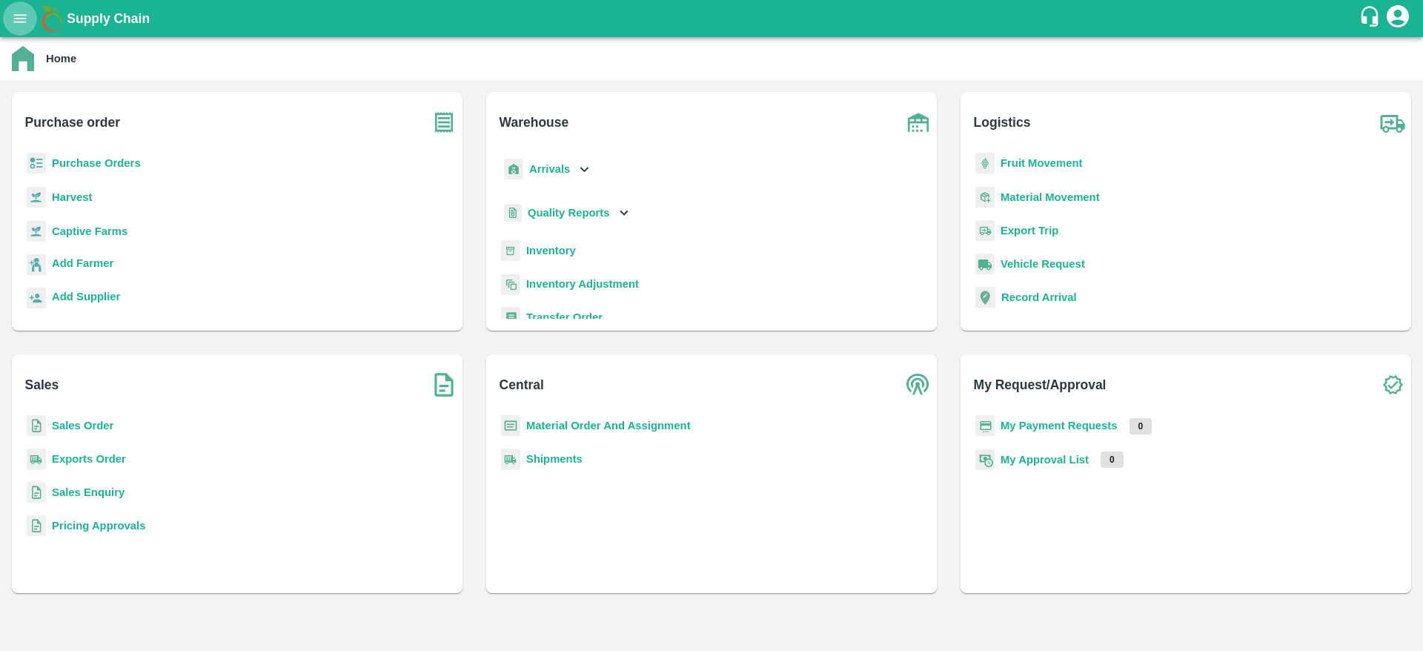
click at [16, 24] on icon "open drawer" at bounding box center [20, 18] width 16 height 16
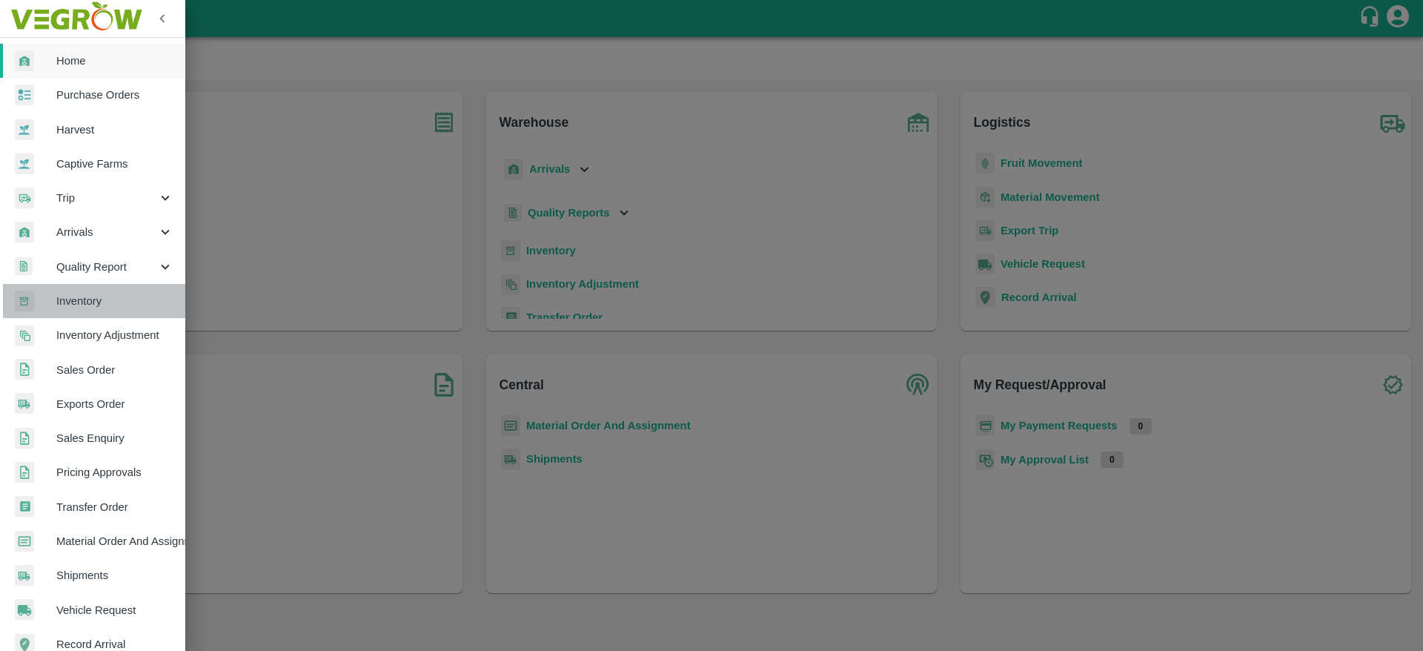
click at [96, 309] on link "Inventory" at bounding box center [92, 301] width 185 height 34
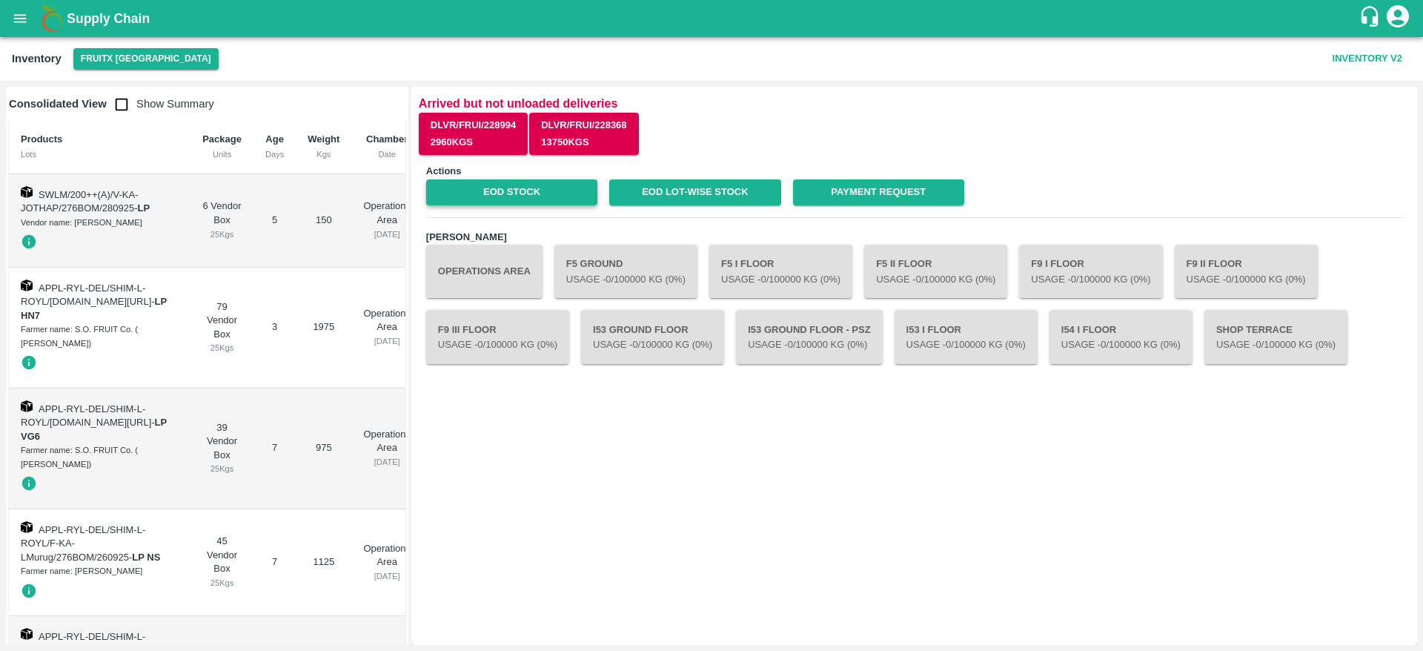
click at [520, 185] on link "EOD Stock" at bounding box center [511, 192] width 171 height 26
